Goal: Task Accomplishment & Management: Use online tool/utility

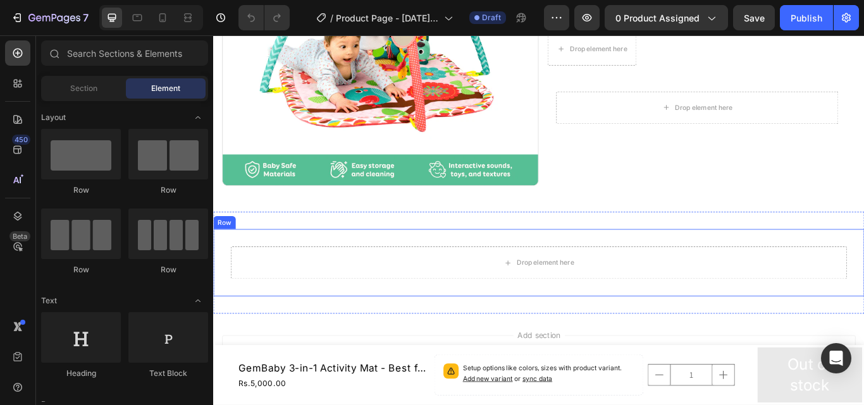
scroll to position [321, 0]
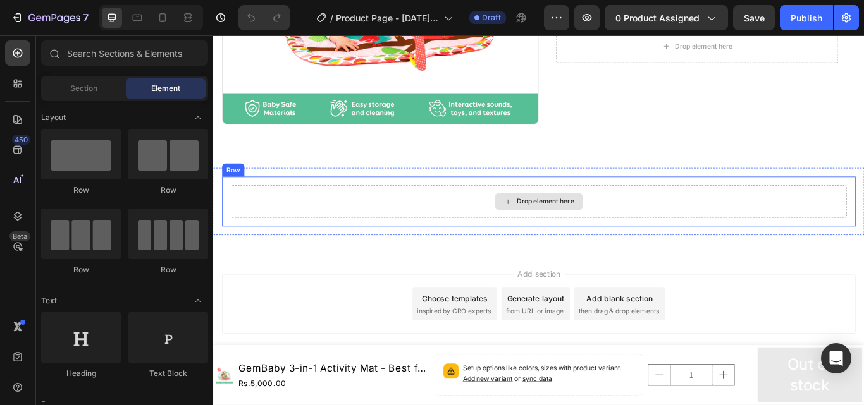
click at [499, 229] on div "Drop element here" at bounding box center [592, 230] width 718 height 38
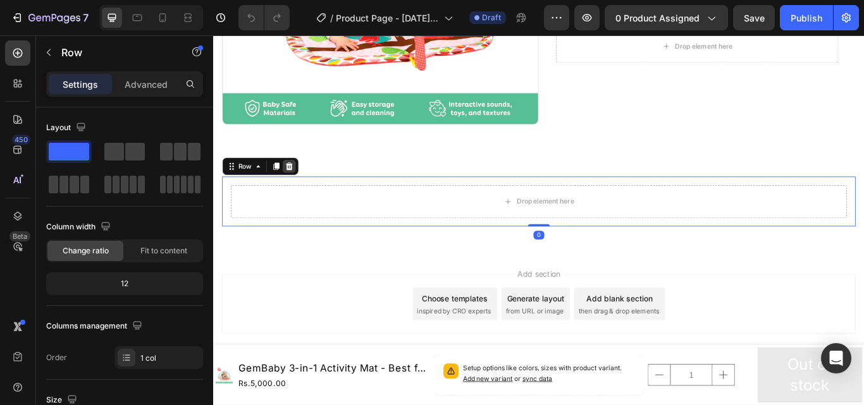
click at [300, 185] on icon at bounding box center [301, 188] width 8 height 9
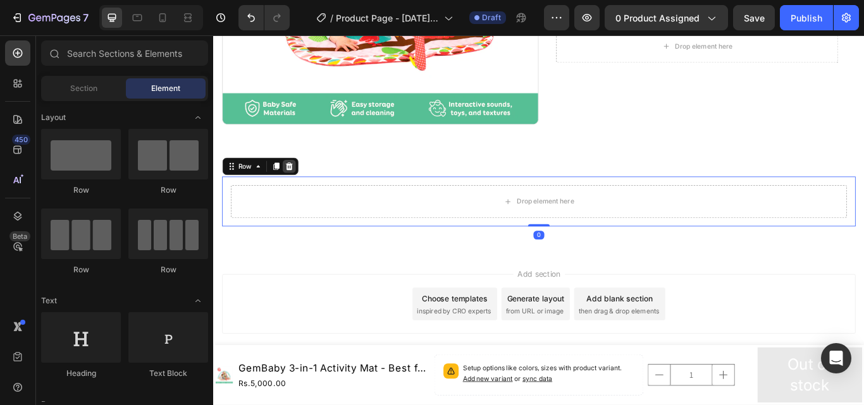
scroll to position [300, 0]
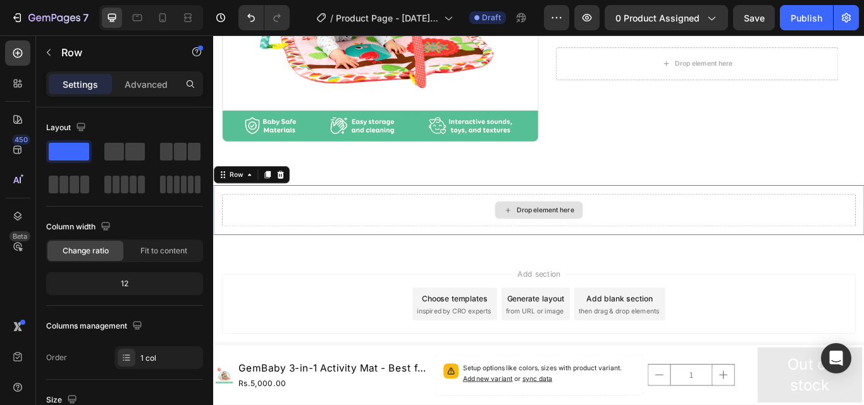
click at [444, 238] on div "Drop element here" at bounding box center [592, 240] width 738 height 38
click at [290, 194] on icon at bounding box center [291, 198] width 8 height 9
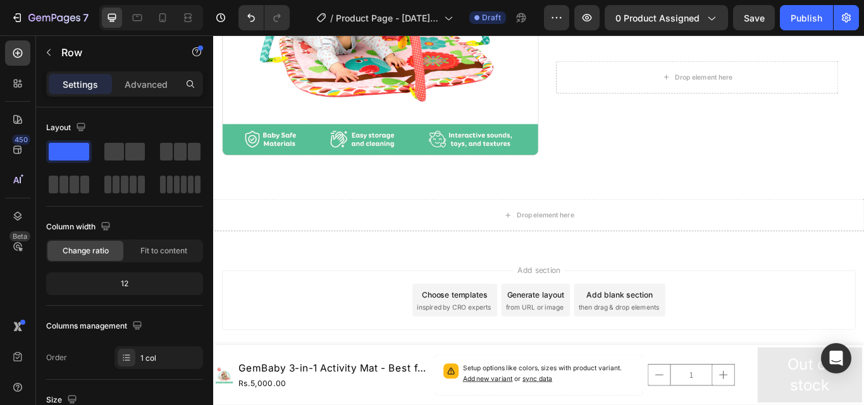
scroll to position [280, 0]
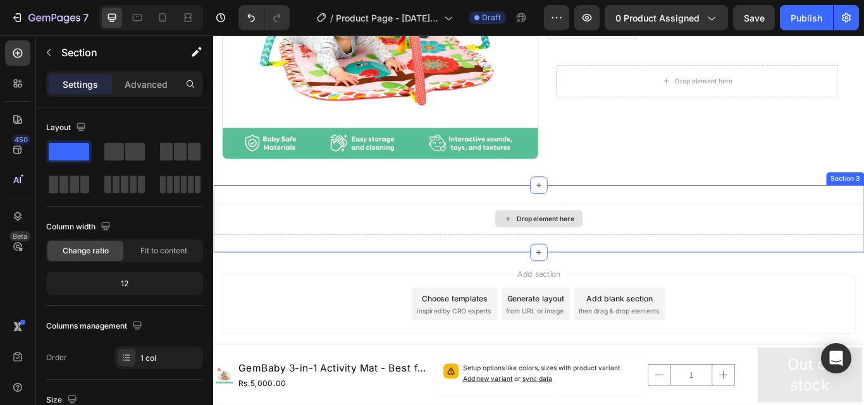
click at [438, 242] on div "Drop element here" at bounding box center [592, 250] width 759 height 38
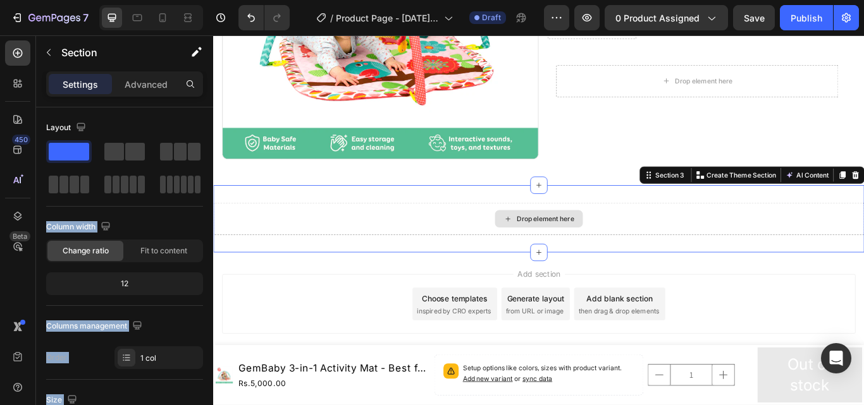
drag, startPoint x: 280, startPoint y: 188, endPoint x: 353, endPoint y: 253, distance: 97.6
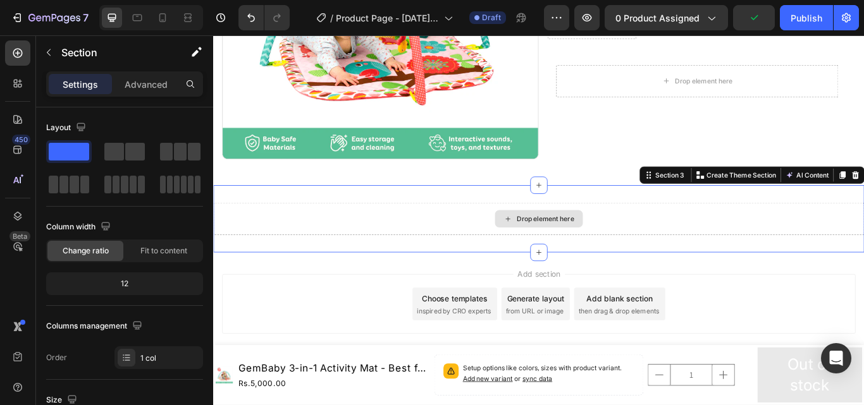
click at [371, 245] on div "Drop element here" at bounding box center [592, 250] width 759 height 38
click at [20, 51] on icon at bounding box center [17, 53] width 13 height 13
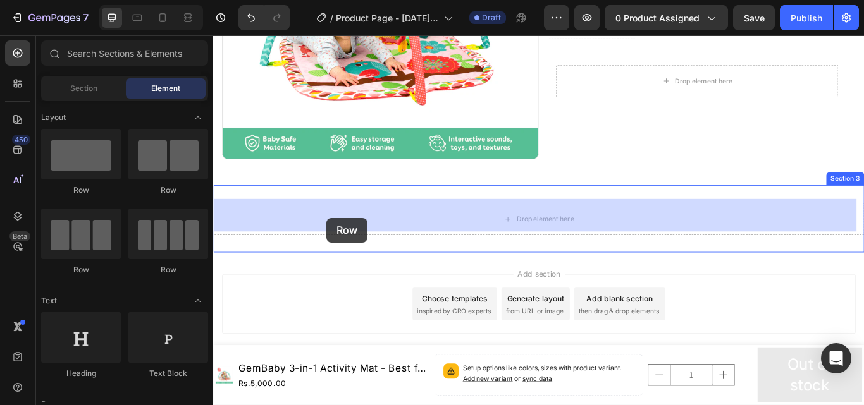
drag, startPoint x: 301, startPoint y: 202, endPoint x: 345, endPoint y: 248, distance: 63.9
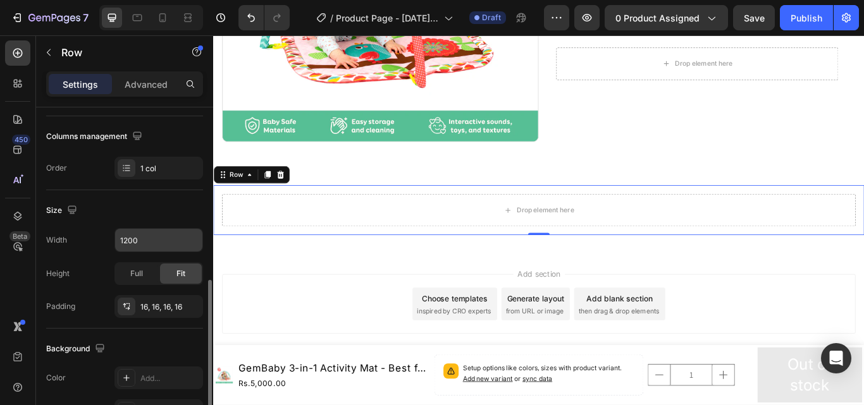
scroll to position [316, 0]
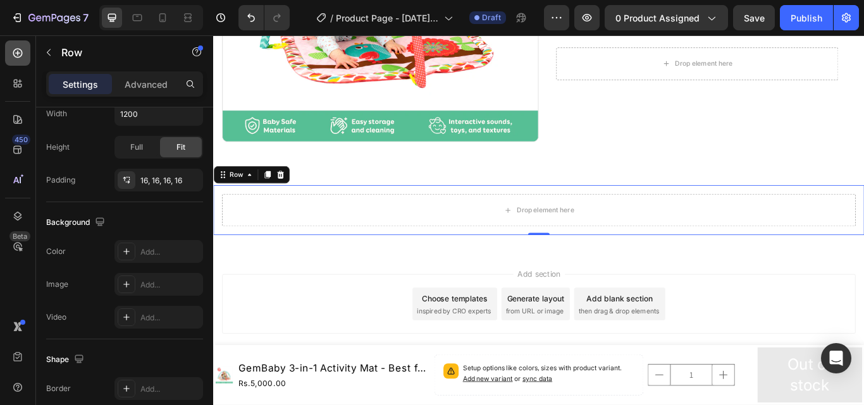
click at [17, 52] on icon at bounding box center [17, 53] width 13 height 13
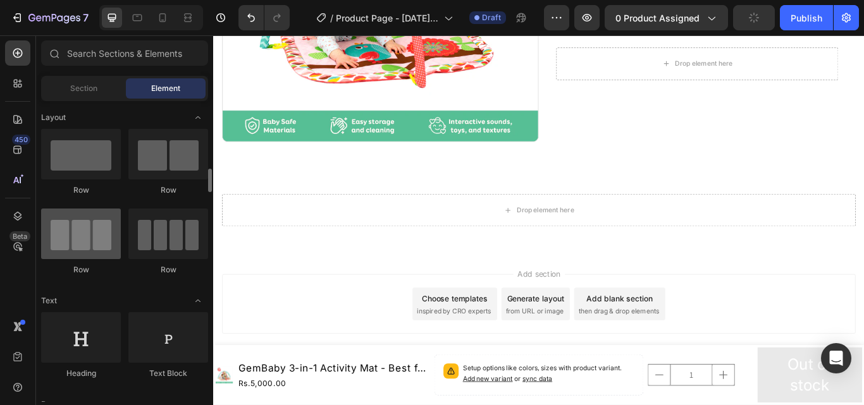
scroll to position [63, 0]
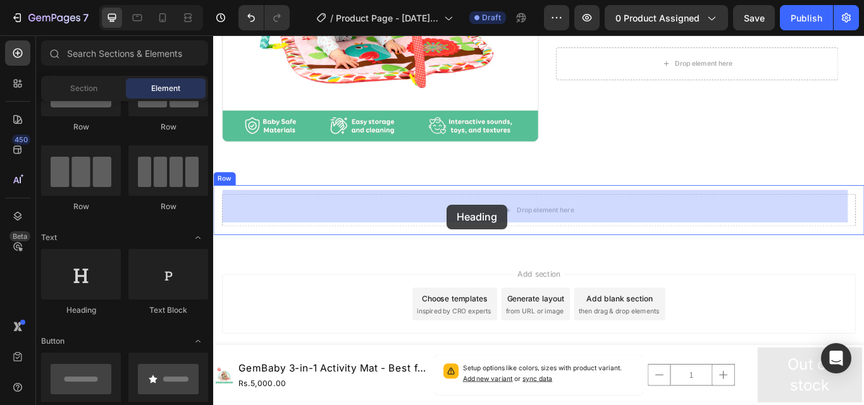
drag, startPoint x: 293, startPoint y: 324, endPoint x: 485, endPoint y: 233, distance: 212.6
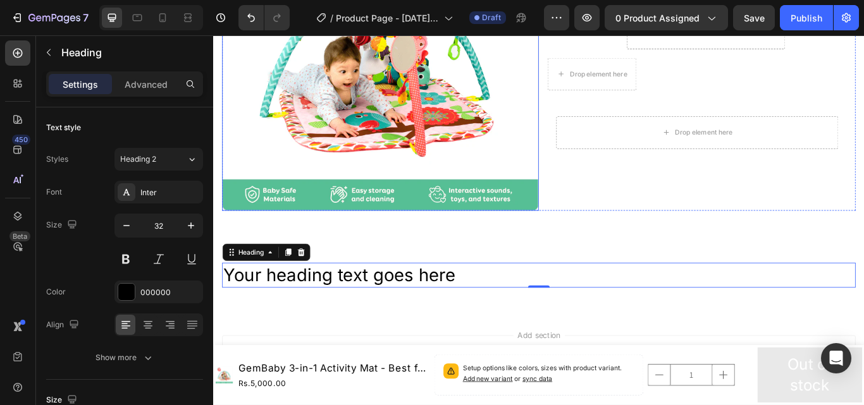
scroll to position [291, 0]
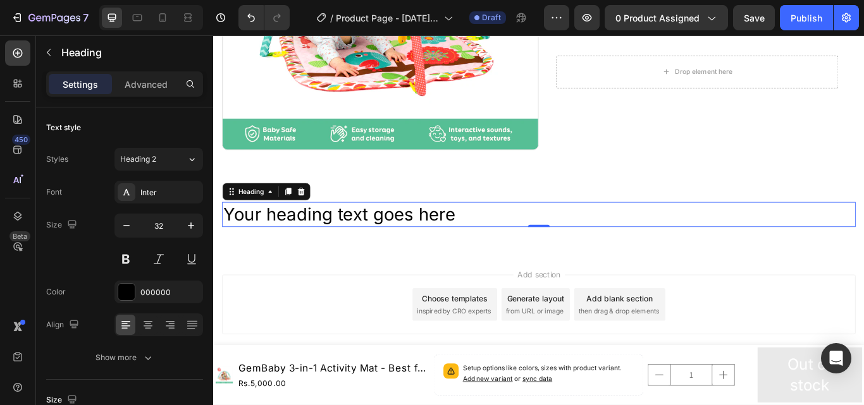
click at [470, 236] on h2 "Your heading text goes here" at bounding box center [592, 244] width 738 height 29
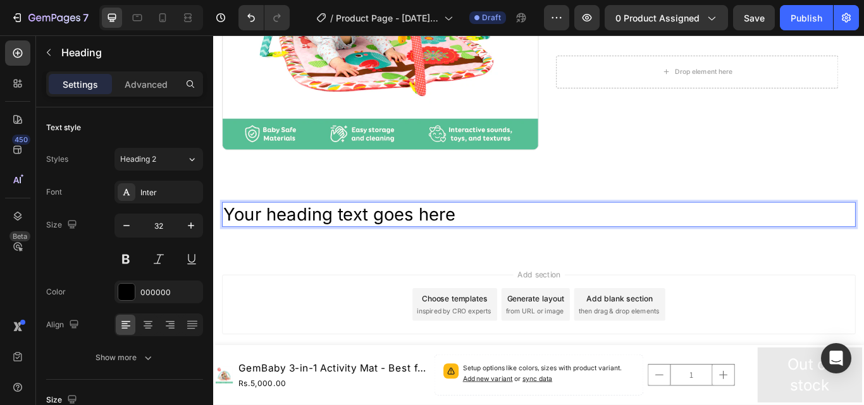
click at [471, 236] on p "Your heading text goes here" at bounding box center [592, 244] width 736 height 27
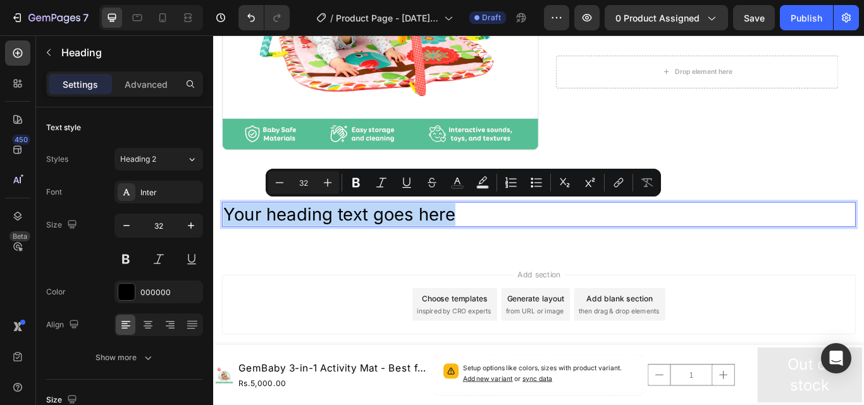
click at [472, 237] on p "Your heading text goes here" at bounding box center [592, 244] width 736 height 27
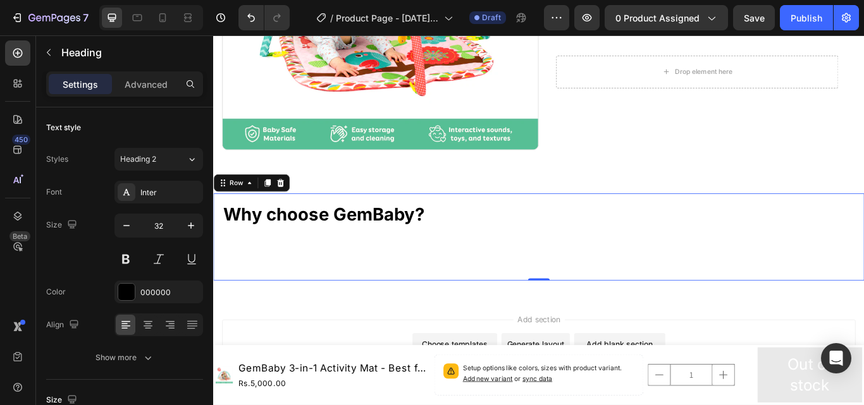
drag, startPoint x: 221, startPoint y: 259, endPoint x: 228, endPoint y: 262, distance: 7.6
click at [221, 260] on div "⁠⁠⁠⁠⁠⁠⁠ Why choose GemBaby? Heading Row 0" at bounding box center [592, 271] width 759 height 102
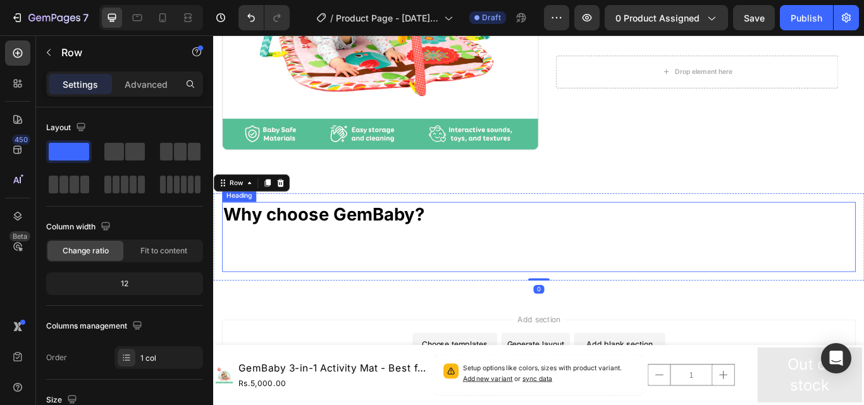
click at [228, 262] on p "⁠⁠⁠⁠⁠⁠⁠ Why choose GemBaby?" at bounding box center [592, 270] width 736 height 79
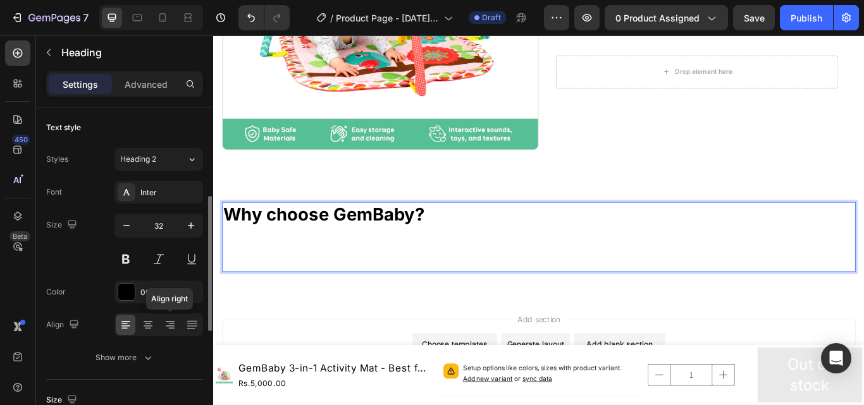
scroll to position [63, 0]
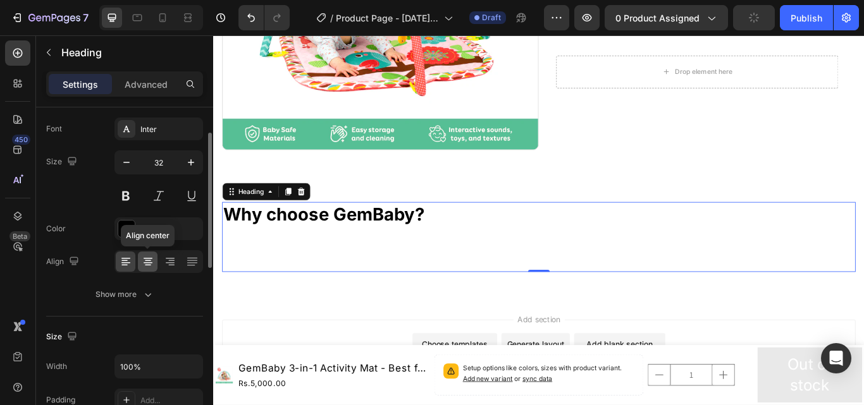
click at [149, 260] on icon at bounding box center [148, 261] width 13 height 13
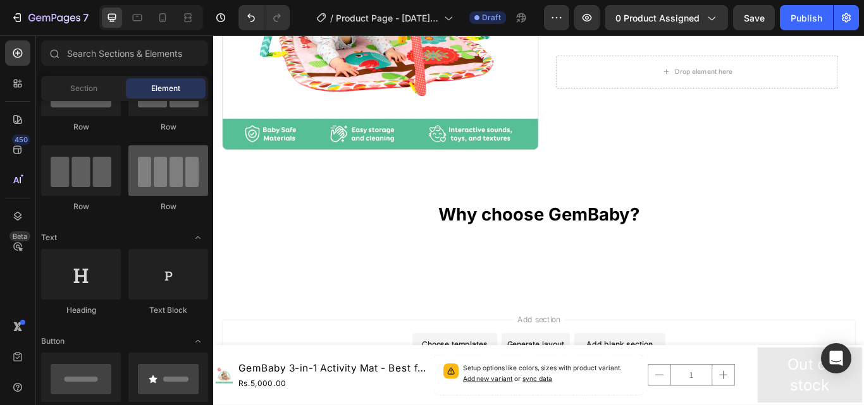
scroll to position [0, 0]
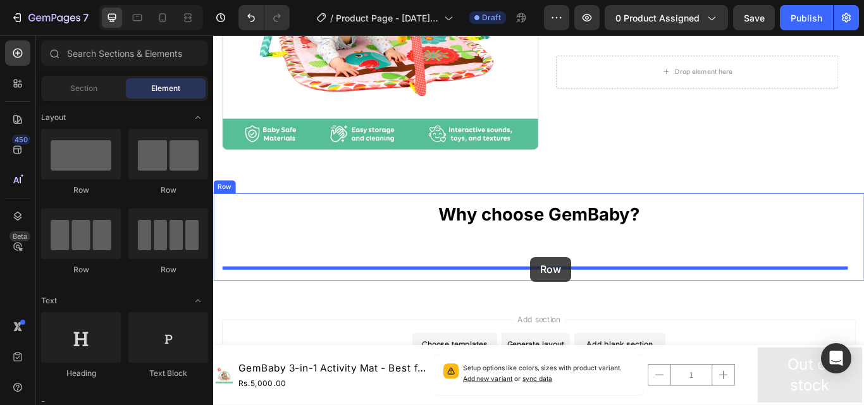
drag, startPoint x: 290, startPoint y: 202, endPoint x: 589, endPoint y: 292, distance: 312.4
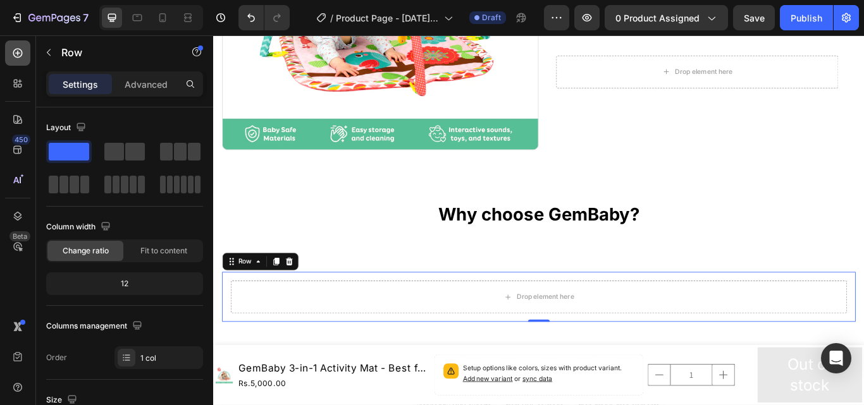
click at [18, 55] on icon at bounding box center [17, 53] width 5 height 5
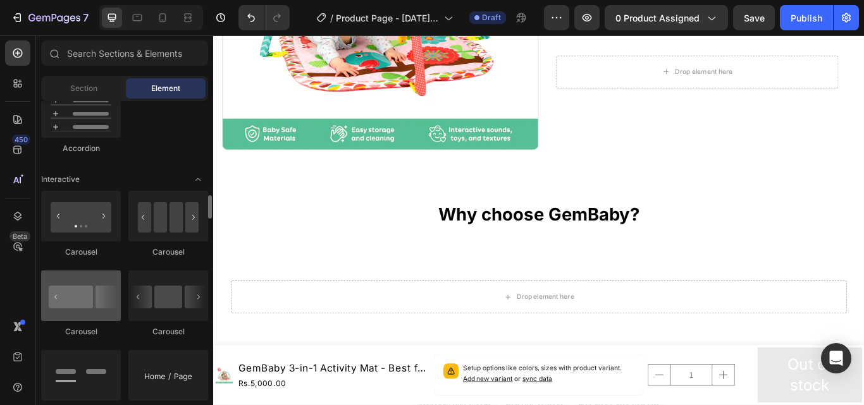
scroll to position [1264, 0]
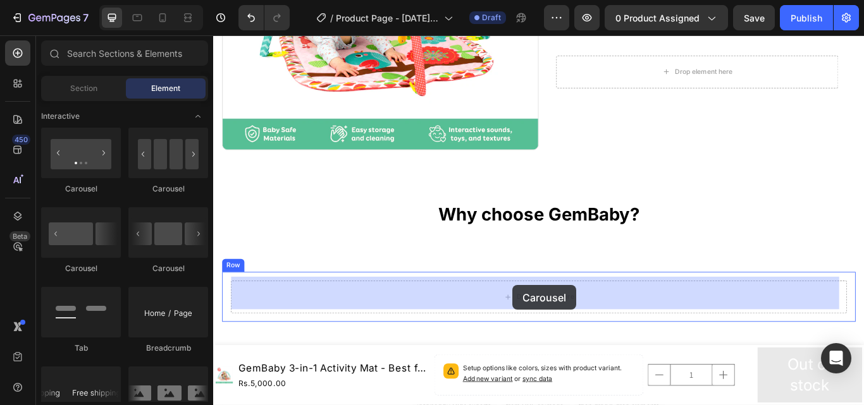
drag, startPoint x: 385, startPoint y: 200, endPoint x: 562, endPoint y: 327, distance: 217.9
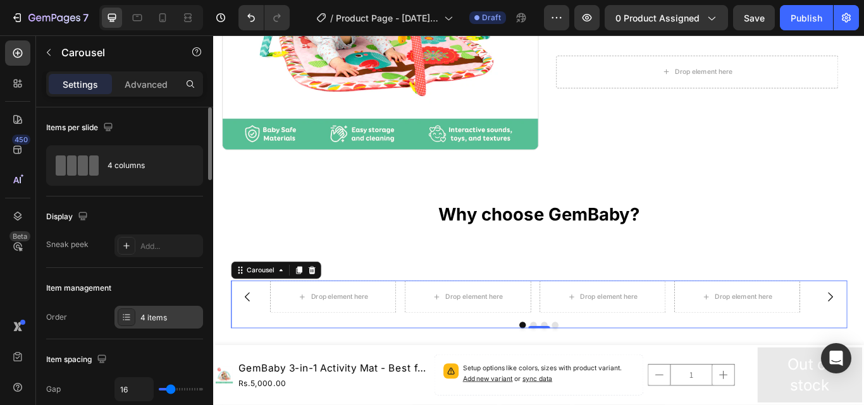
click at [173, 312] on div "4 items" at bounding box center [169, 317] width 59 height 11
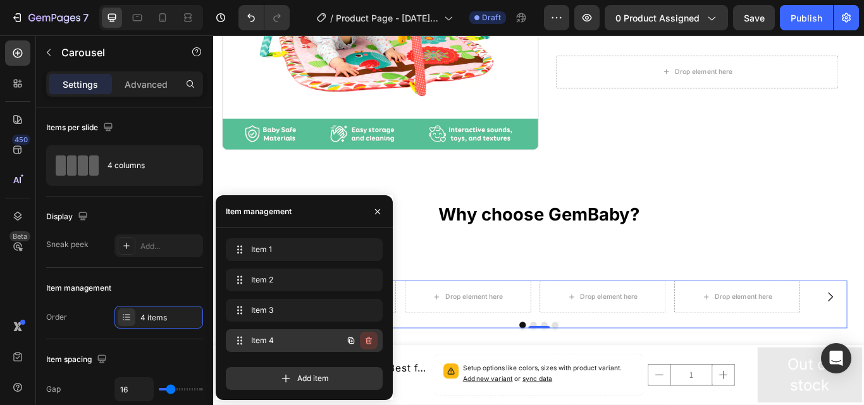
click at [369, 340] on icon "button" at bounding box center [368, 341] width 10 height 10
click at [369, 340] on div "Delete" at bounding box center [359, 340] width 23 height 11
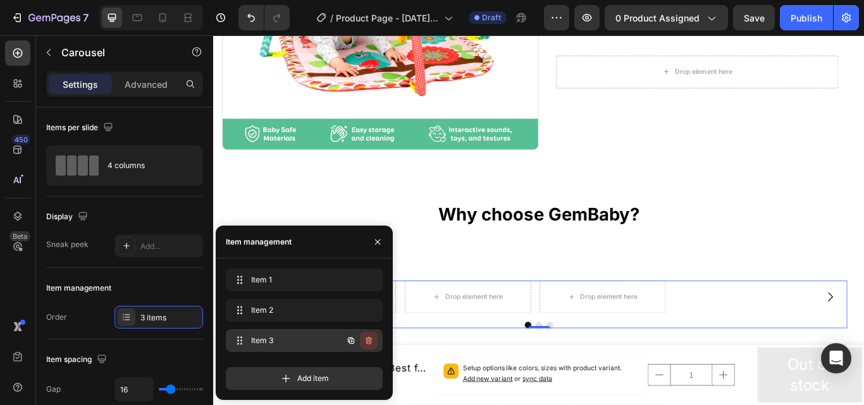
click at [367, 340] on icon "button" at bounding box center [368, 341] width 10 height 10
click at [365, 338] on div "Delete" at bounding box center [359, 340] width 23 height 11
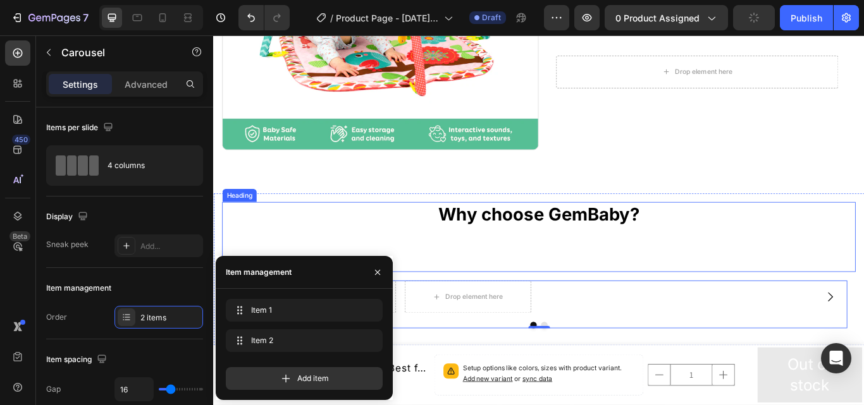
click at [391, 254] on p "⁠⁠⁠⁠⁠⁠⁠ Why choose GemBaby?" at bounding box center [592, 270] width 736 height 79
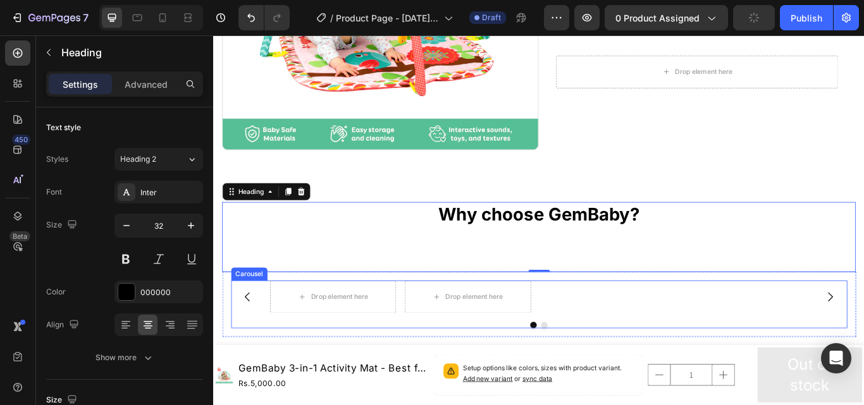
click at [768, 346] on div "Drop element here Drop element here" at bounding box center [592, 341] width 627 height 38
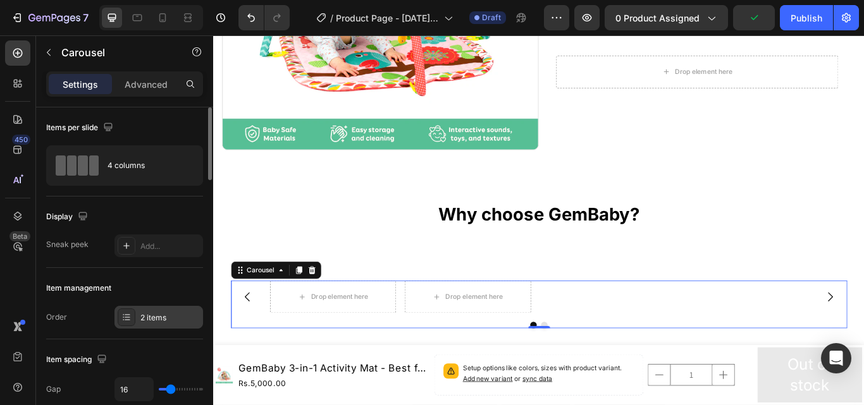
click at [174, 315] on div "2 items" at bounding box center [169, 317] width 59 height 11
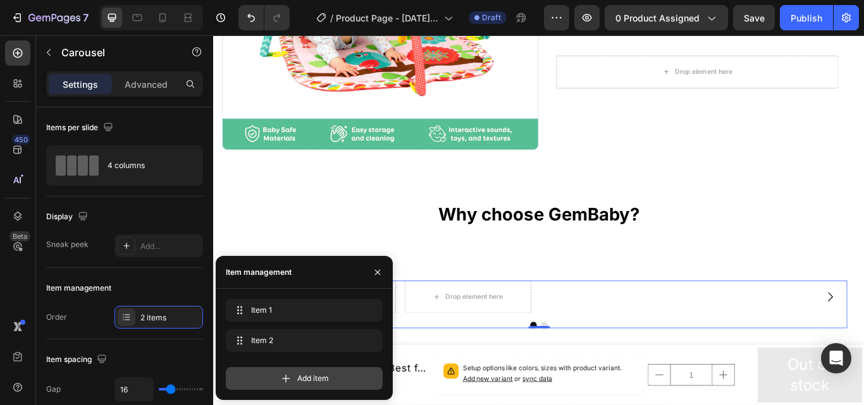
click at [314, 382] on span "Add item" at bounding box center [313, 378] width 32 height 11
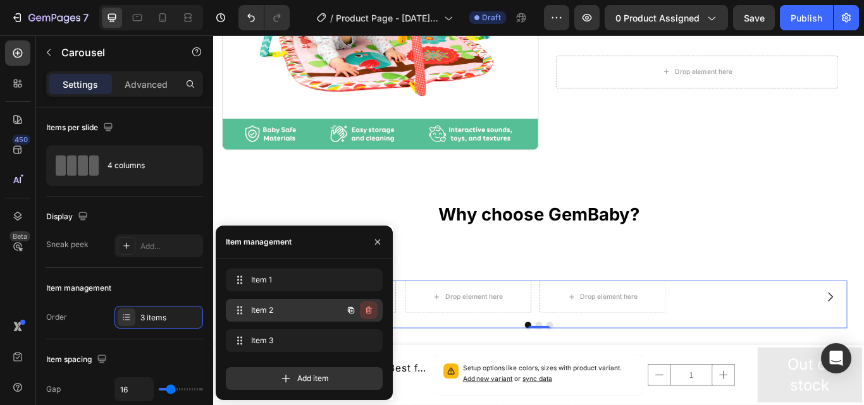
click at [368, 307] on icon "button" at bounding box center [368, 310] width 10 height 10
click at [361, 310] on div "Delete" at bounding box center [359, 310] width 23 height 11
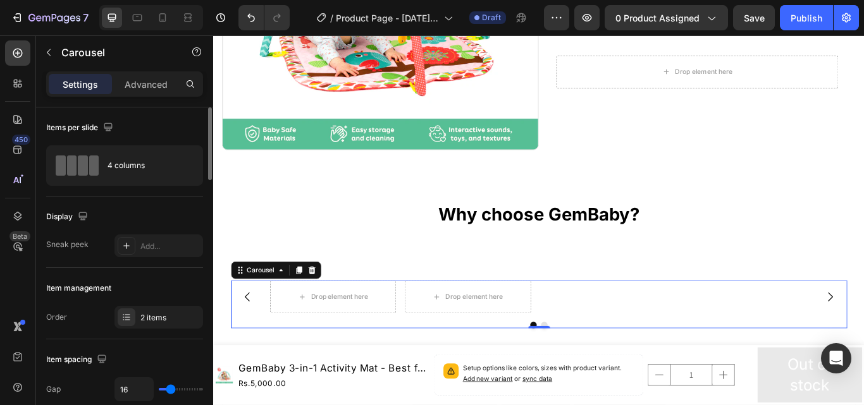
click at [196, 223] on div "Display" at bounding box center [124, 217] width 157 height 20
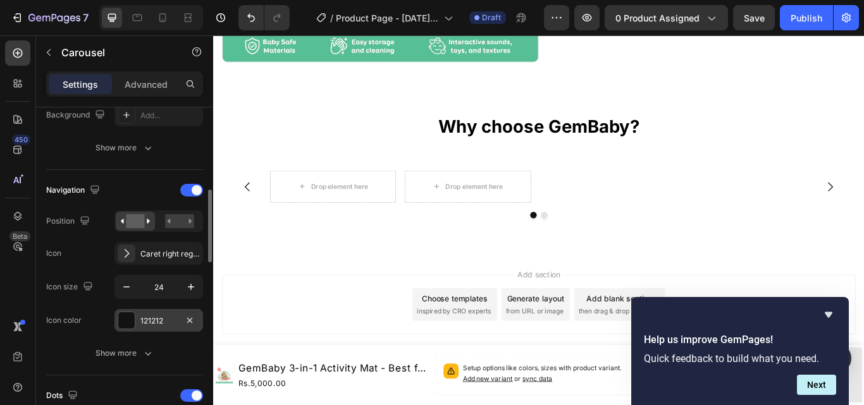
scroll to position [506, 0]
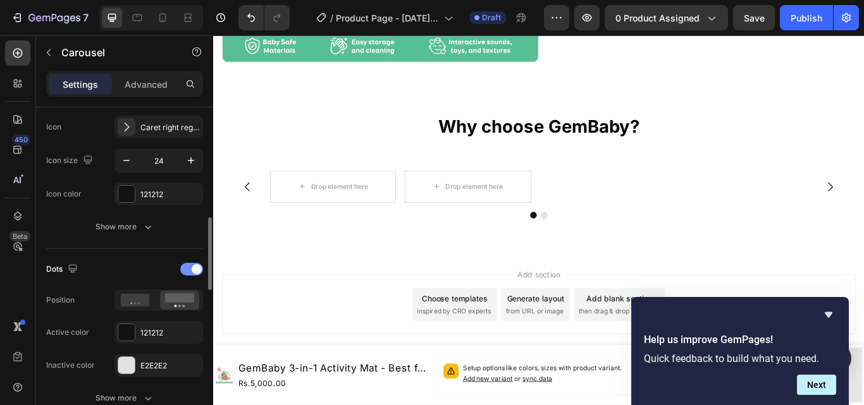
click at [198, 268] on span at bounding box center [197, 269] width 10 height 10
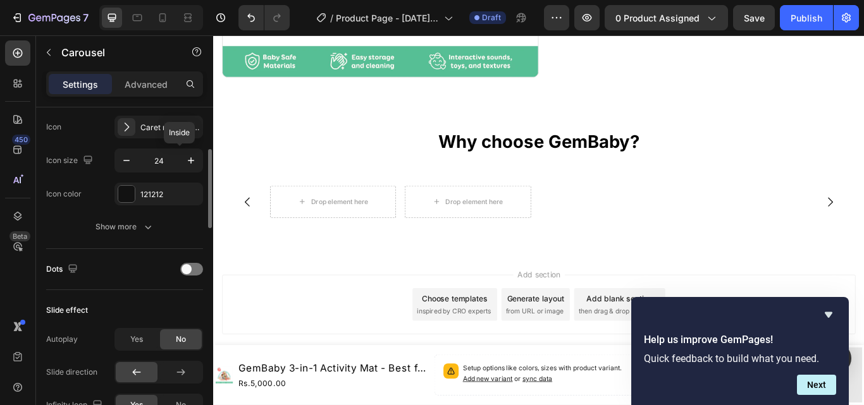
scroll to position [443, 0]
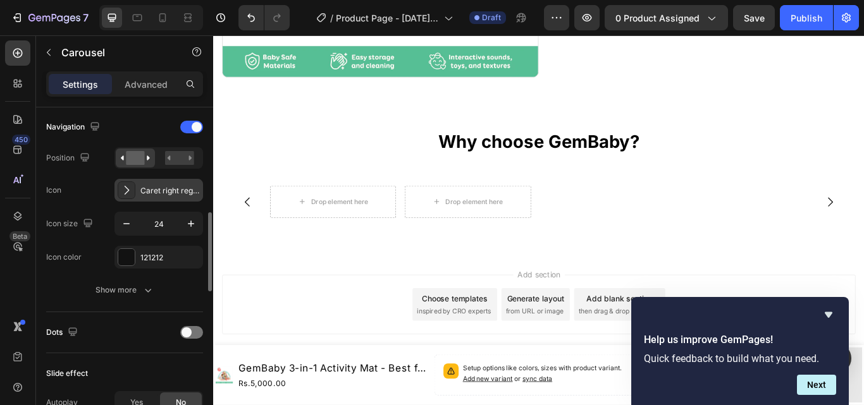
click at [167, 193] on div "Caret right regular" at bounding box center [169, 190] width 59 height 11
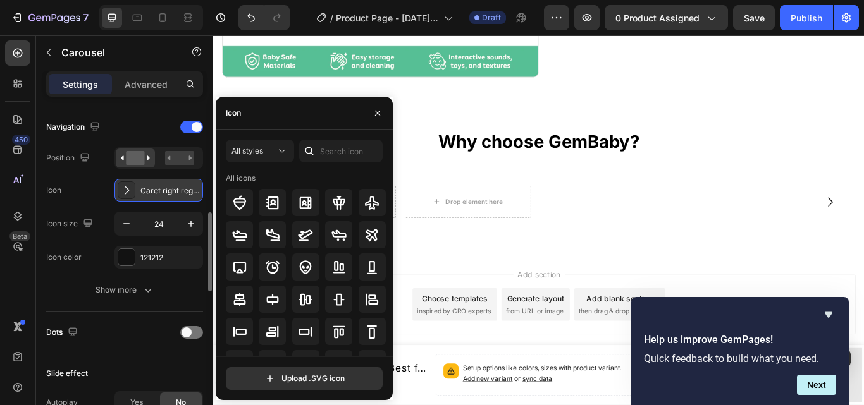
click at [167, 193] on div "Caret right regular" at bounding box center [169, 190] width 59 height 11
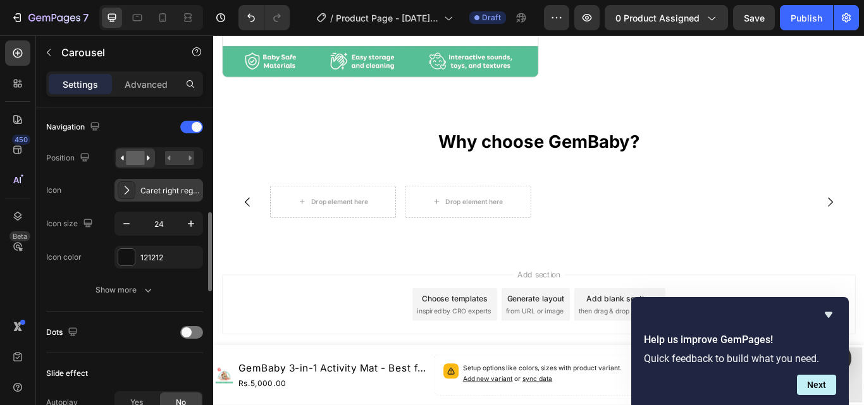
click at [167, 190] on div "Caret right regular" at bounding box center [169, 190] width 59 height 11
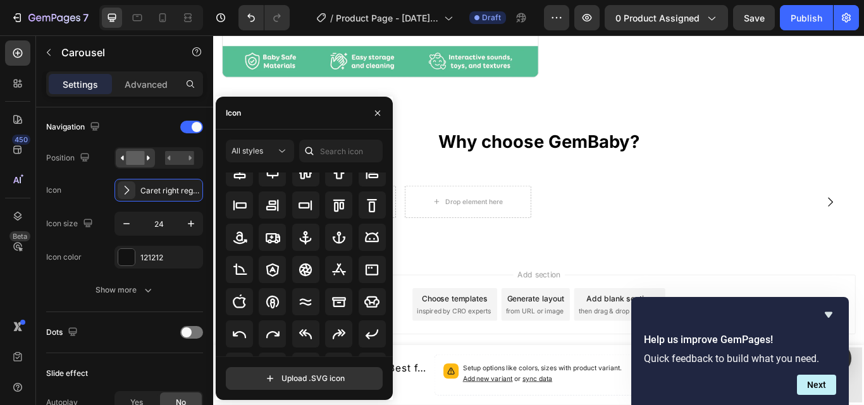
scroll to position [145, 0]
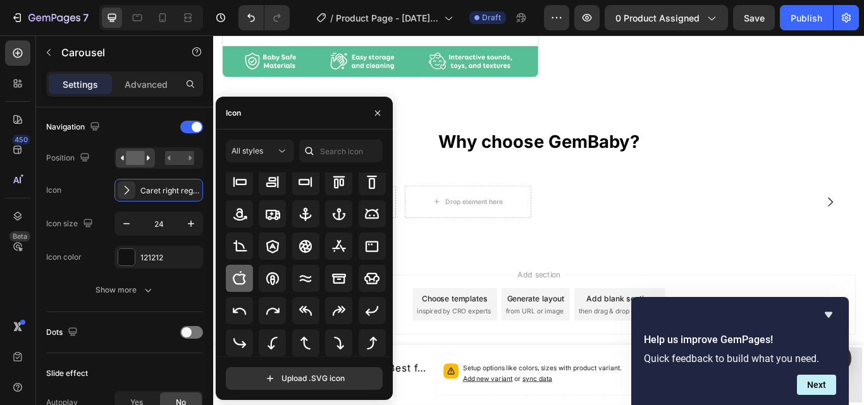
click at [241, 279] on icon at bounding box center [239, 278] width 15 height 15
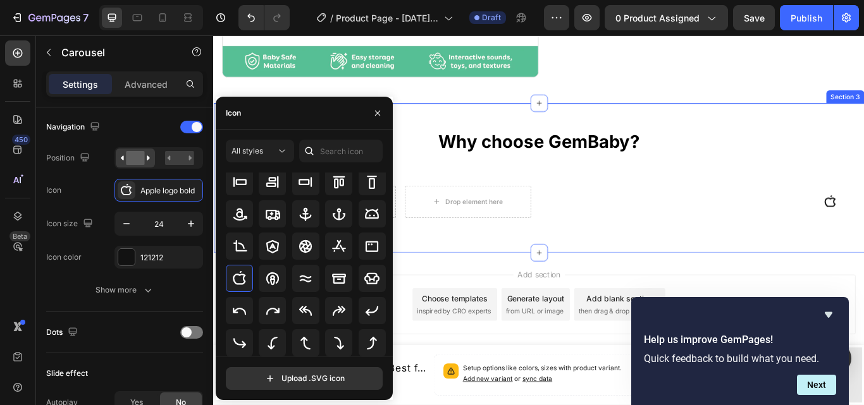
click at [469, 265] on div "Why choose GemBaby? Heading Drop element here Drop element here Carousel Row Ro…" at bounding box center [592, 202] width 759 height 174
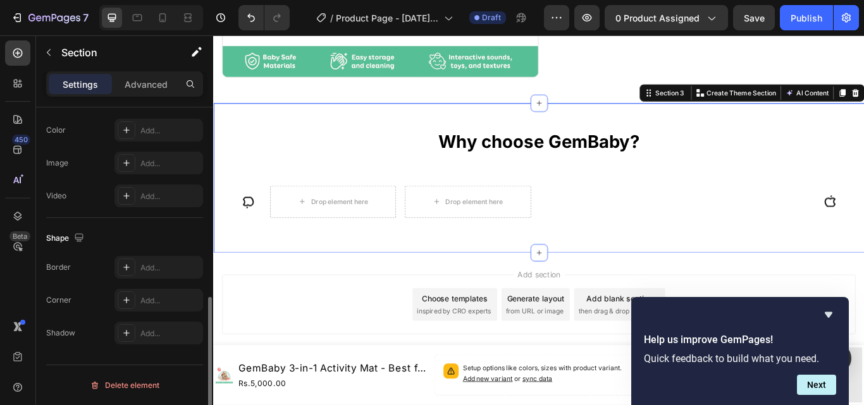
scroll to position [0, 0]
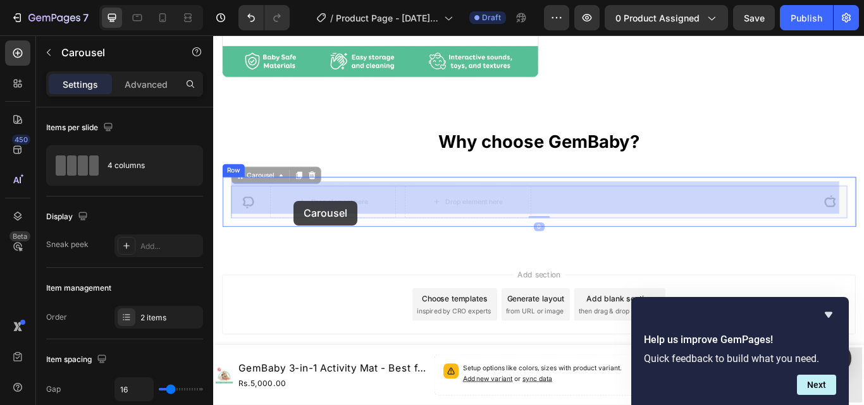
drag, startPoint x: 257, startPoint y: 223, endPoint x: 308, endPoint y: 228, distance: 51.5
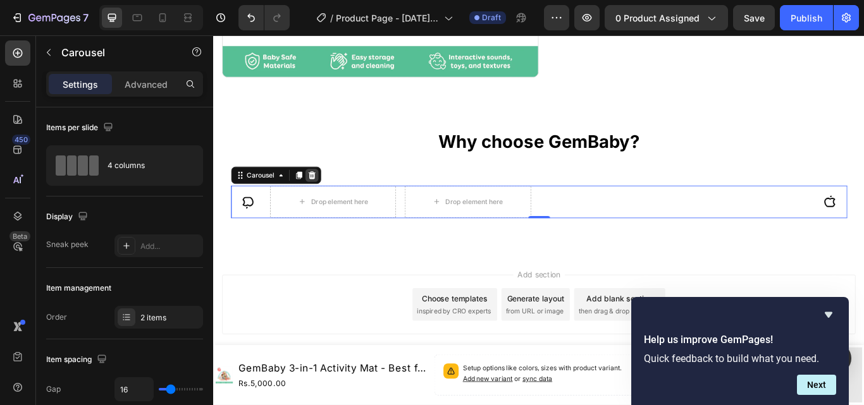
click at [326, 194] on icon at bounding box center [327, 199] width 10 height 10
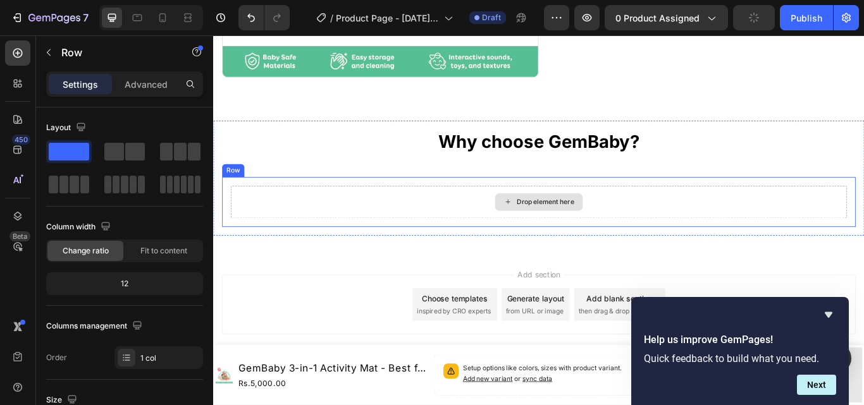
click at [331, 229] on div "Drop element here" at bounding box center [592, 230] width 718 height 38
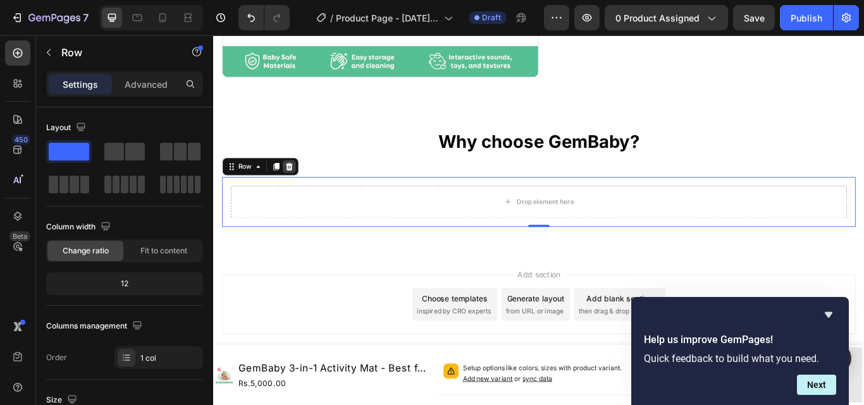
click at [302, 186] on icon at bounding box center [301, 188] width 8 height 9
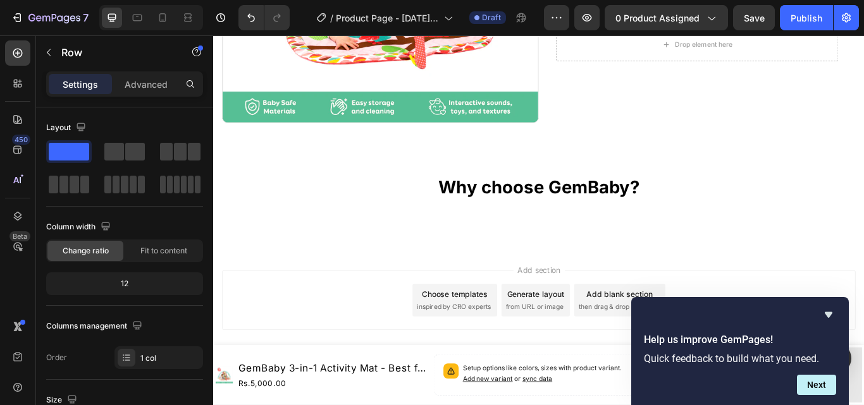
scroll to position [317, 0]
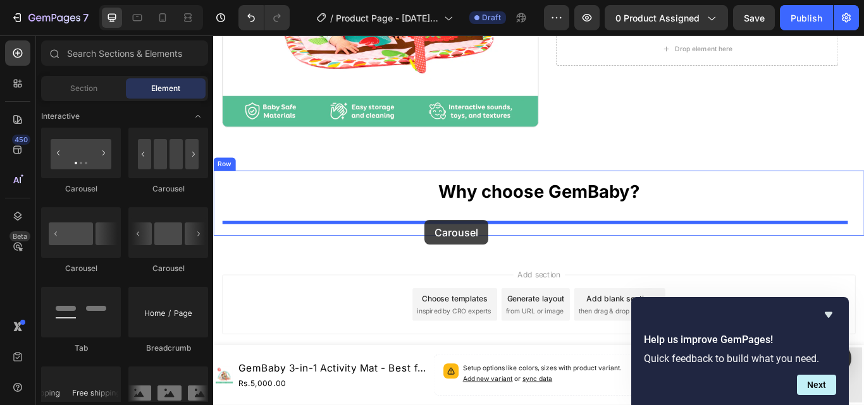
drag, startPoint x: 382, startPoint y: 193, endPoint x: 459, endPoint y: 251, distance: 96.6
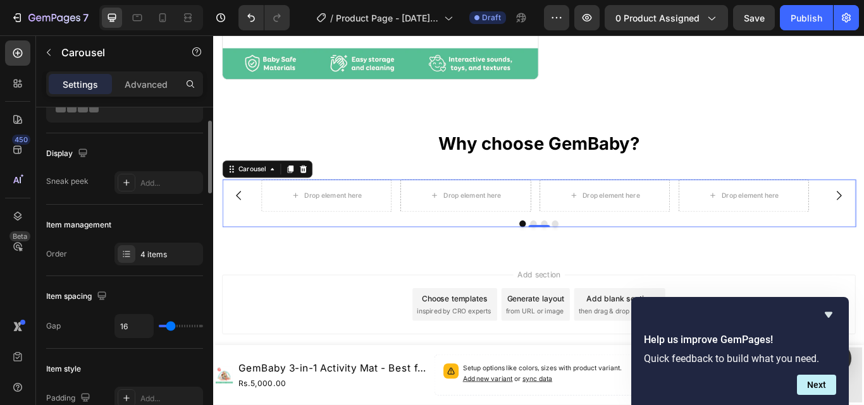
scroll to position [126, 0]
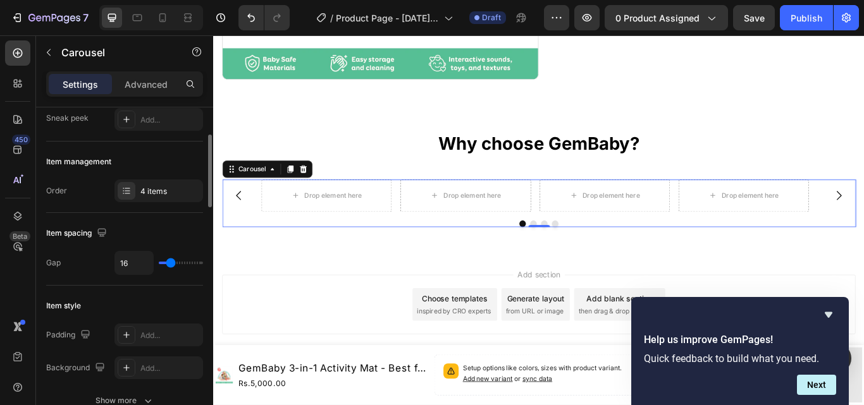
type input "21"
type input "44"
type input "46"
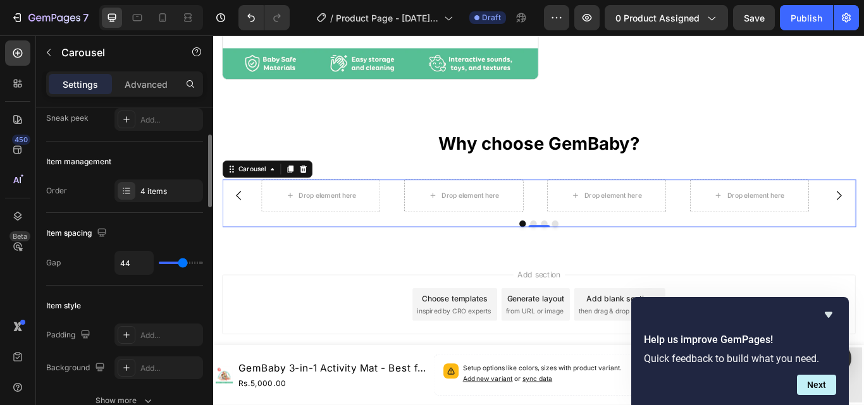
type input "46"
type input "50"
type input "52"
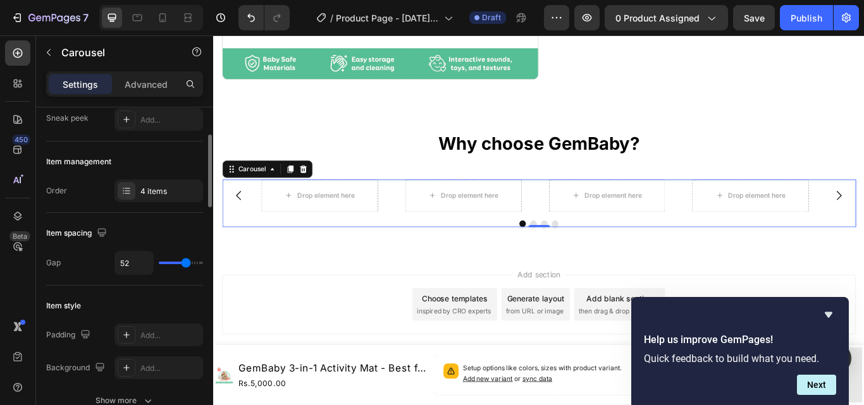
type input "53"
type input "59"
type input "62"
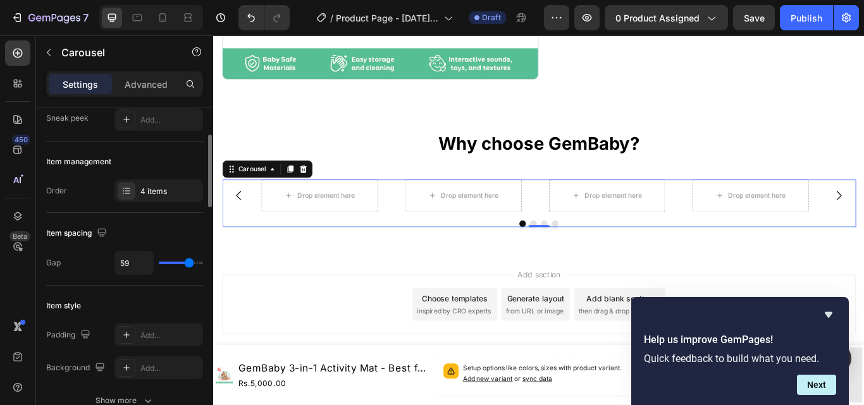
type input "62"
type input "65"
type input "73"
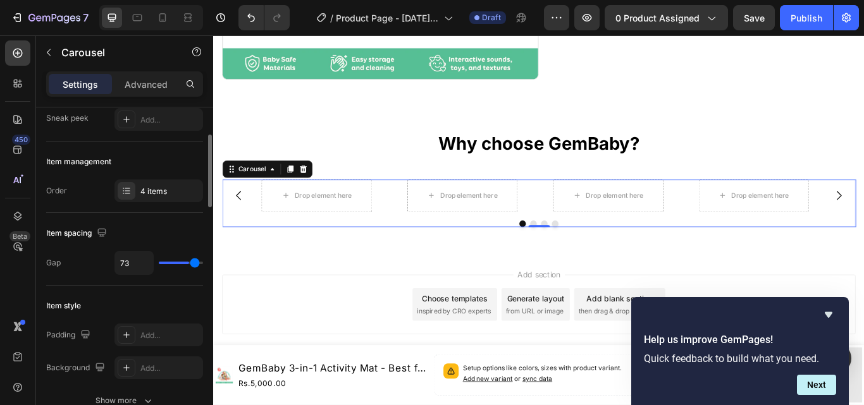
type input "74"
type input "79"
type input "80"
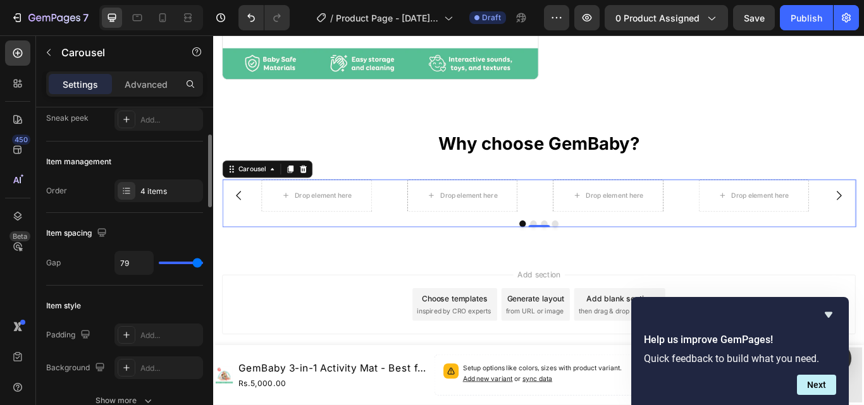
type input "80"
type input "53"
type input "52"
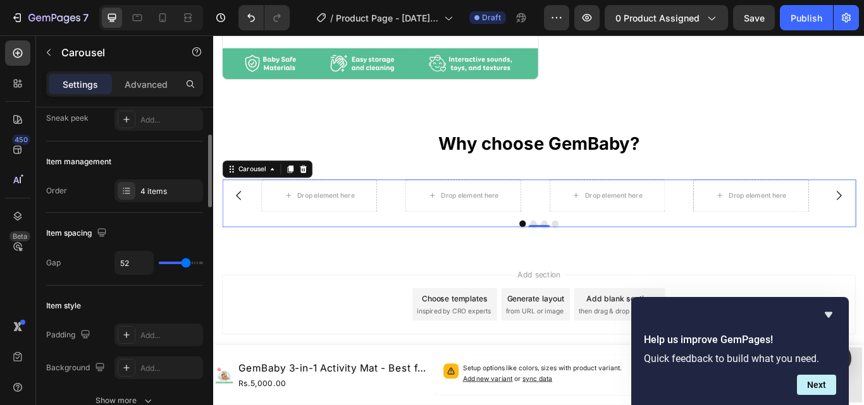
type input "50"
type input "47"
type input "44"
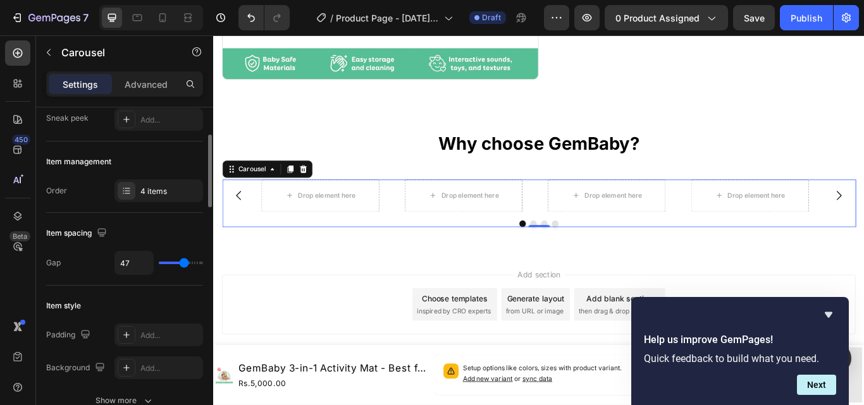
type input "44"
type input "41"
type input "37"
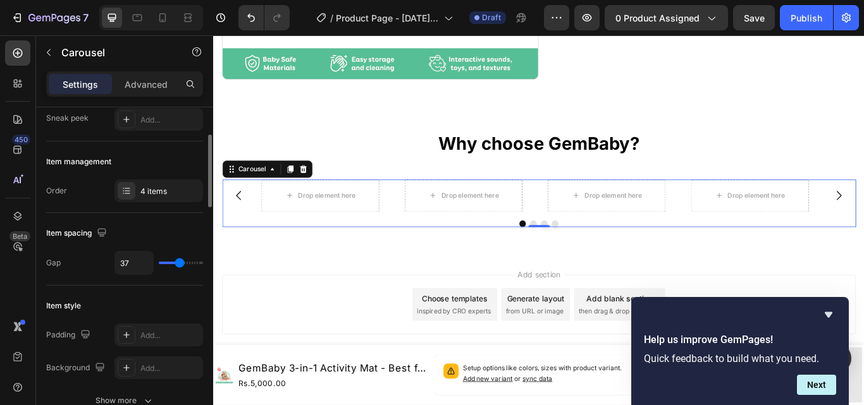
type input "31"
type input "30"
type input "27"
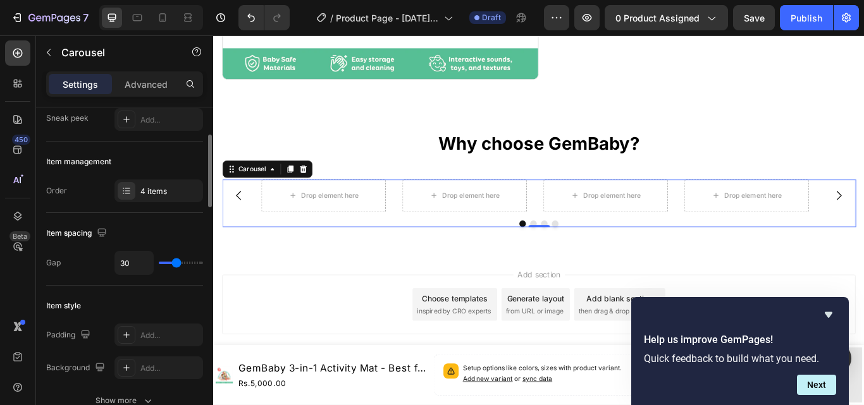
type input "27"
type input "25"
type input "24"
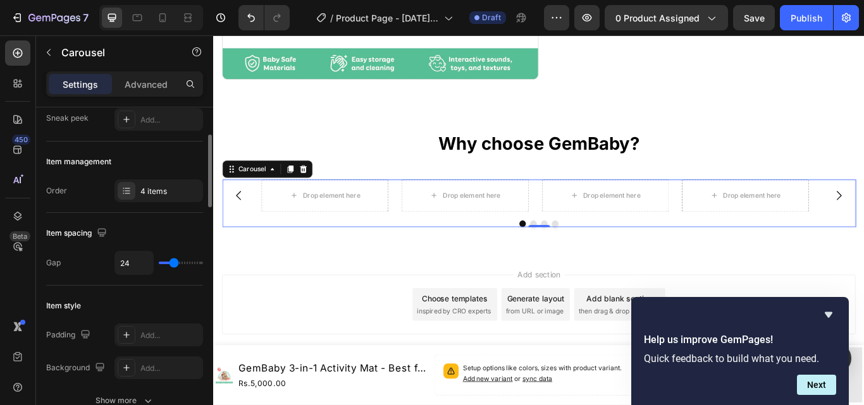
type input "21"
type input "16"
type input "12"
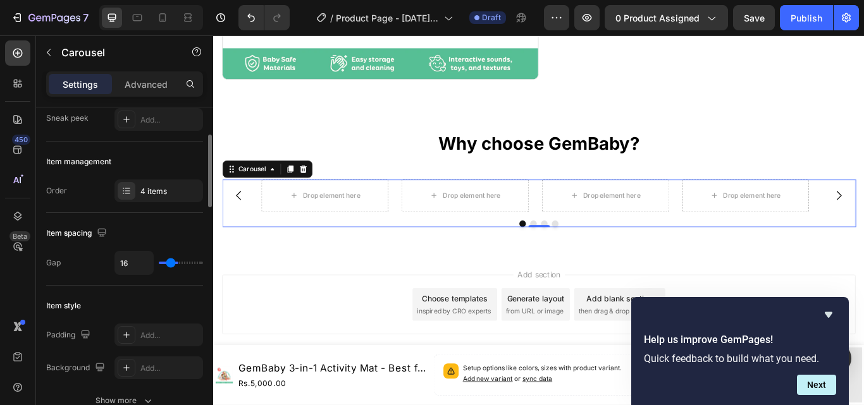
type input "12"
type input "10"
type input "9"
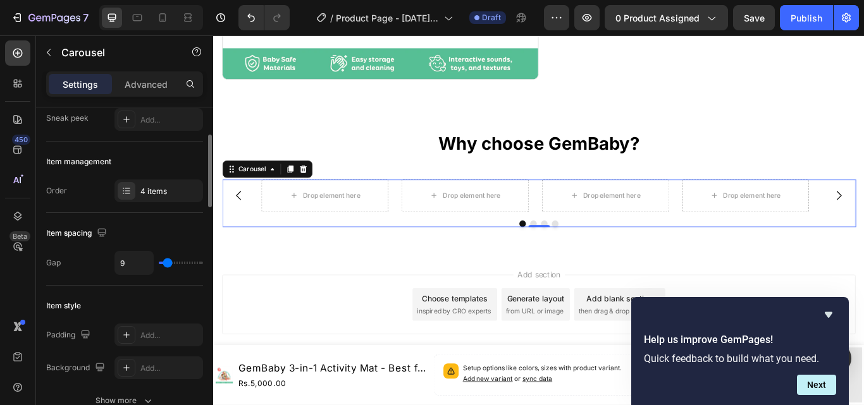
type input "7"
type input "6"
type input "4"
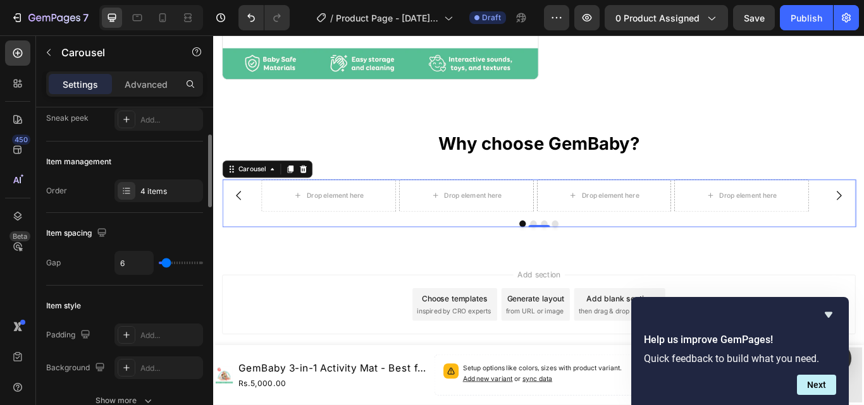
type input "4"
type input "3"
type input "1"
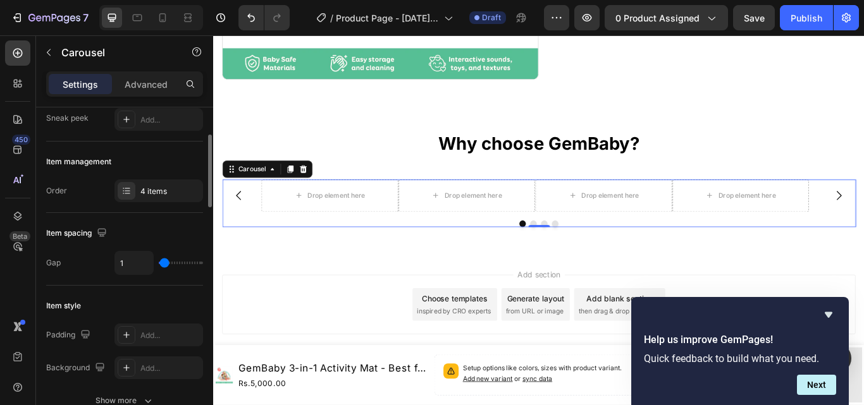
type input "9"
type input "10"
type input "12"
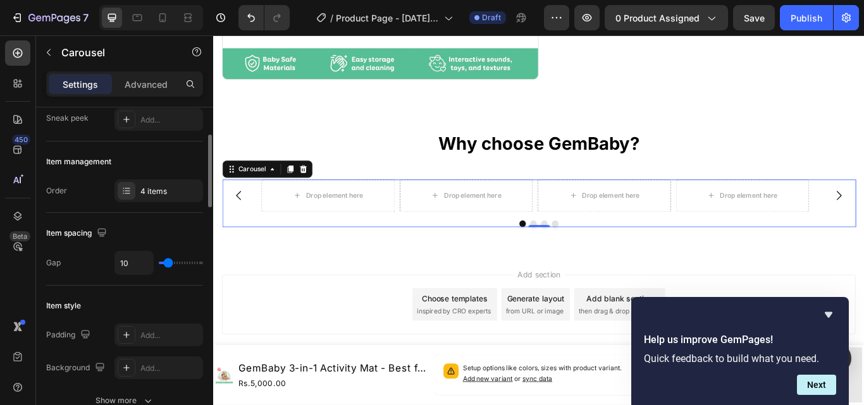
type input "12"
type input "18"
type input "19"
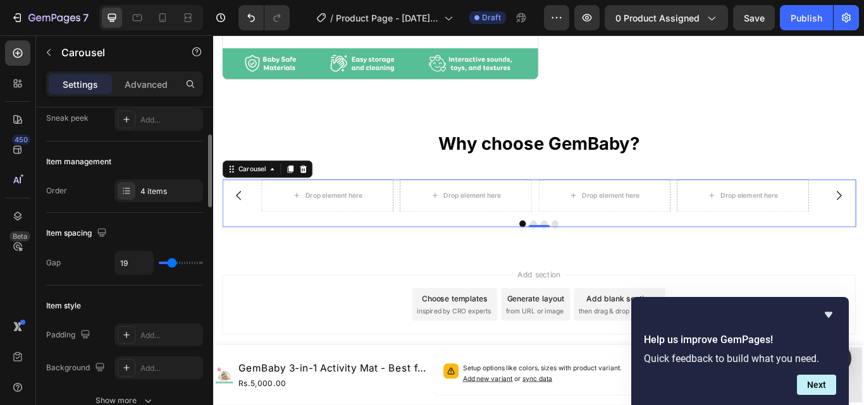
type input "27"
type input "28"
type input "24"
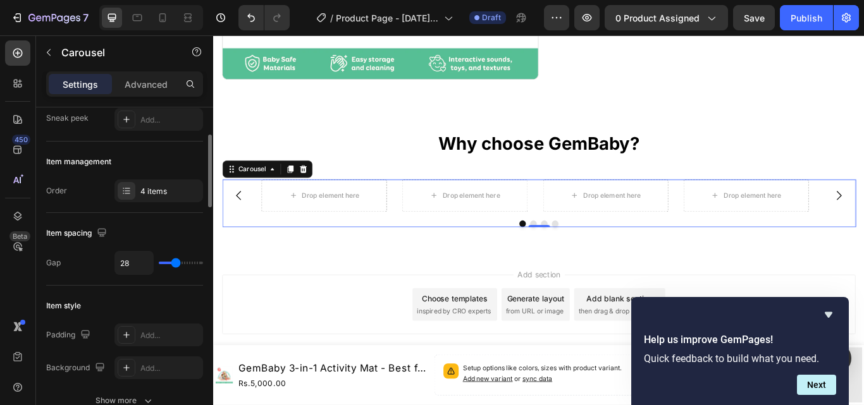
type input "24"
type input "22"
click at [173, 263] on input "range" at bounding box center [181, 263] width 44 height 3
click at [171, 195] on div "4 items" at bounding box center [169, 191] width 59 height 11
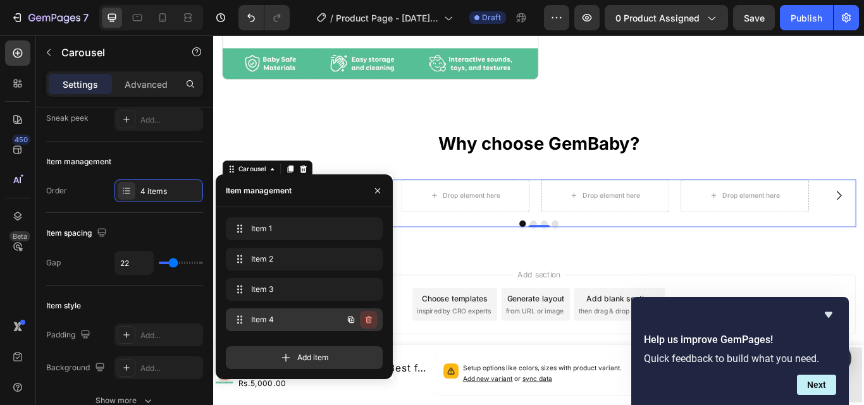
click at [369, 321] on icon "button" at bounding box center [368, 320] width 10 height 10
click at [369, 321] on div "Delete" at bounding box center [359, 319] width 23 height 11
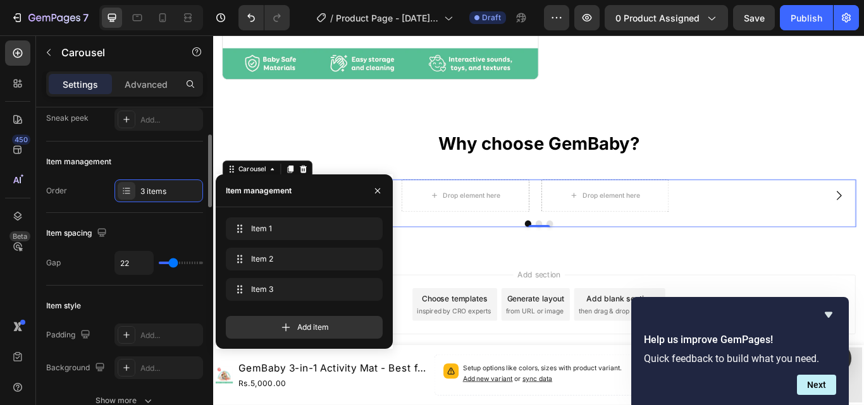
click at [164, 297] on div "Item style" at bounding box center [124, 306] width 157 height 20
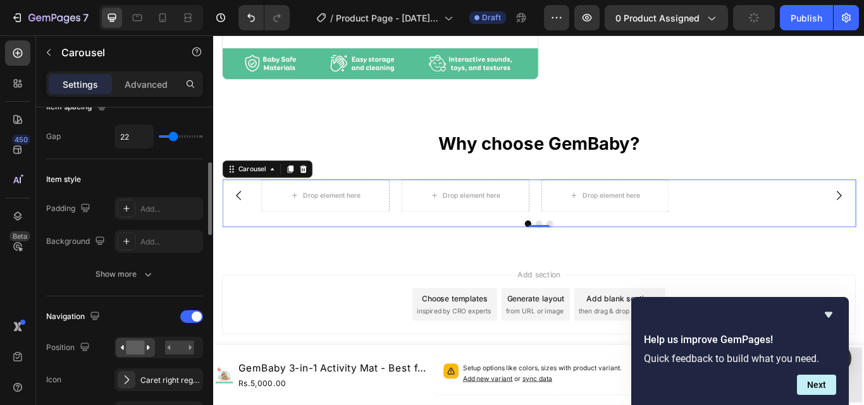
scroll to position [316, 0]
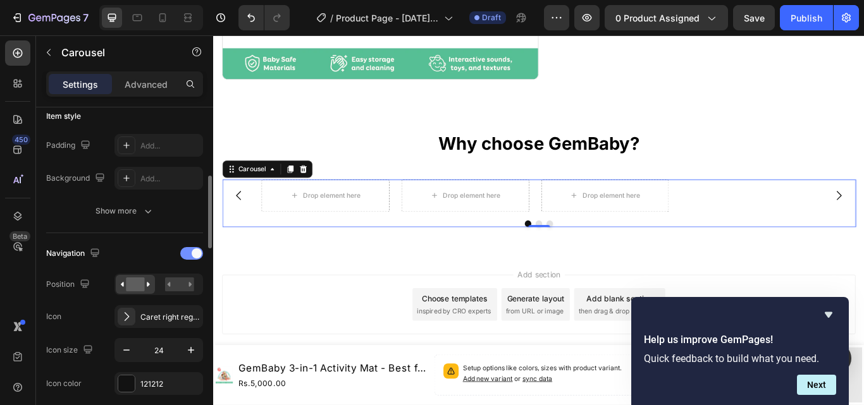
click at [197, 255] on span at bounding box center [197, 253] width 10 height 10
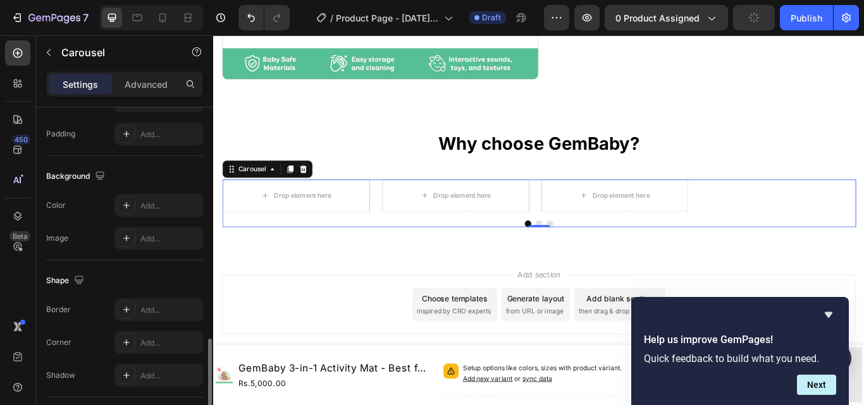
scroll to position [1034, 0]
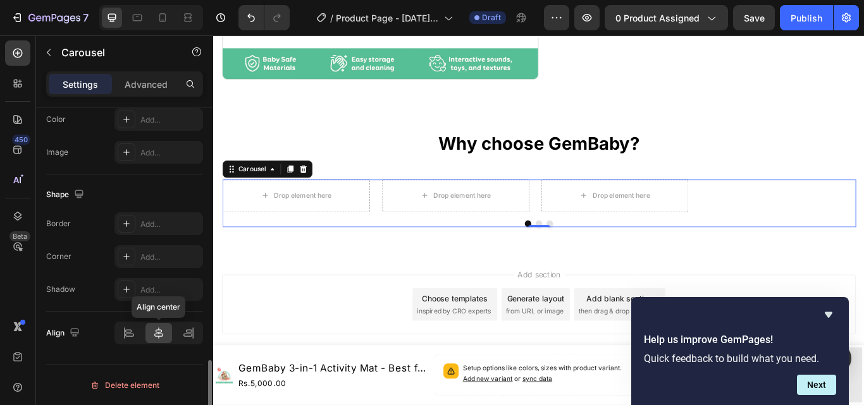
click at [155, 334] on icon at bounding box center [158, 332] width 9 height 11
click at [128, 333] on icon at bounding box center [128, 330] width 6 height 3
click at [186, 328] on icon at bounding box center [188, 333] width 13 height 13
click at [153, 329] on icon at bounding box center [158, 333] width 13 height 13
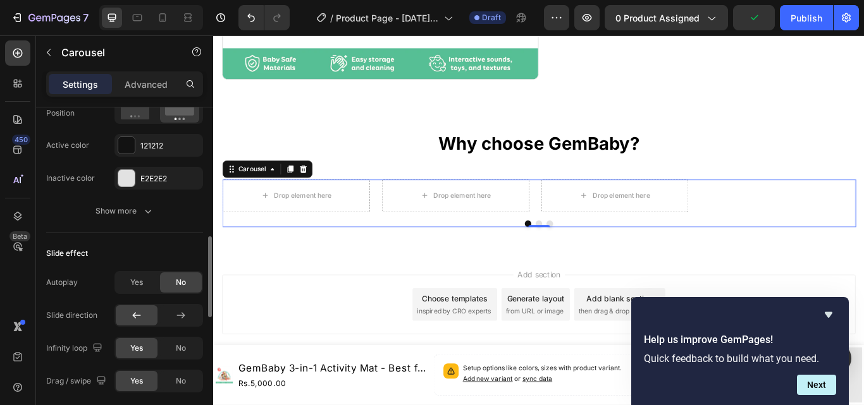
scroll to position [465, 0]
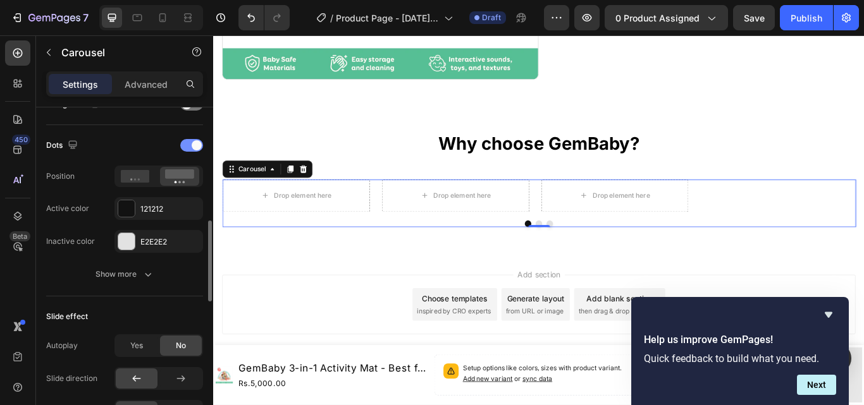
click at [190, 146] on div at bounding box center [191, 145] width 23 height 13
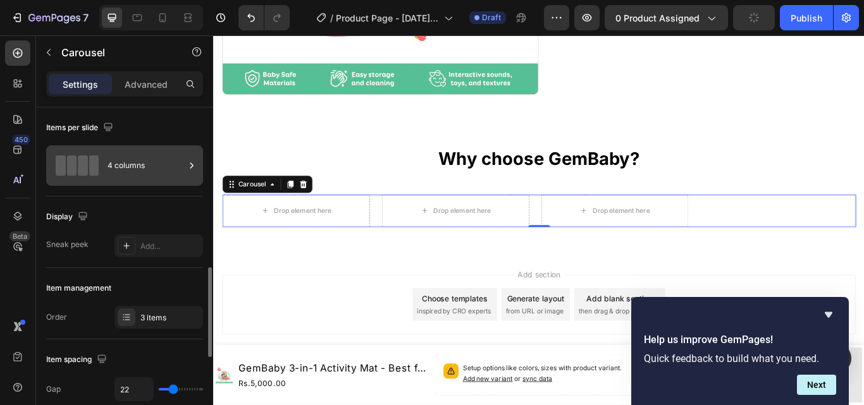
scroll to position [126, 0]
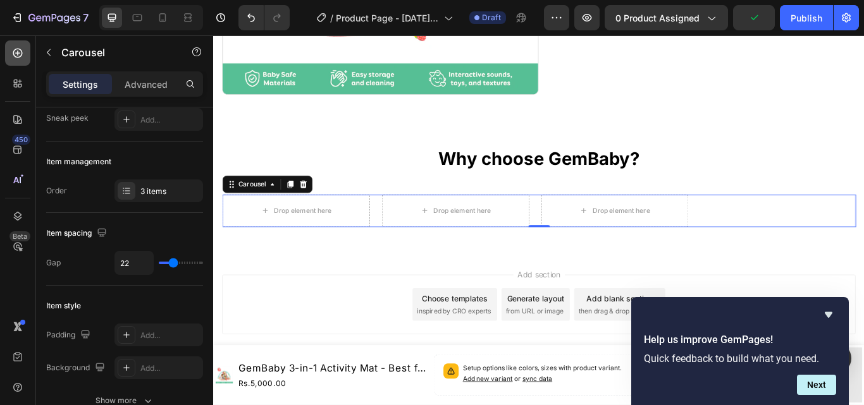
click at [17, 54] on icon at bounding box center [17, 53] width 13 height 13
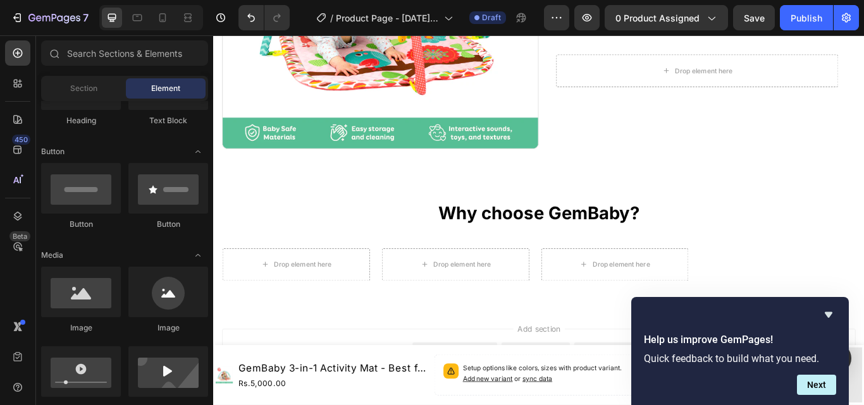
scroll to position [0, 0]
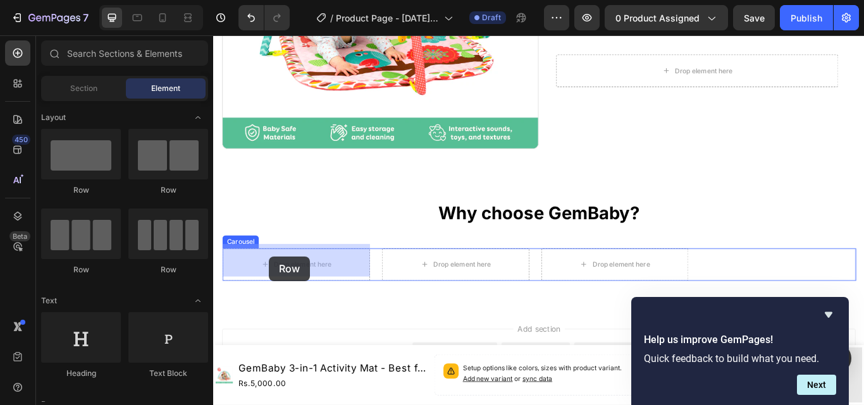
drag, startPoint x: 283, startPoint y: 194, endPoint x: 279, endPoint y: 293, distance: 99.3
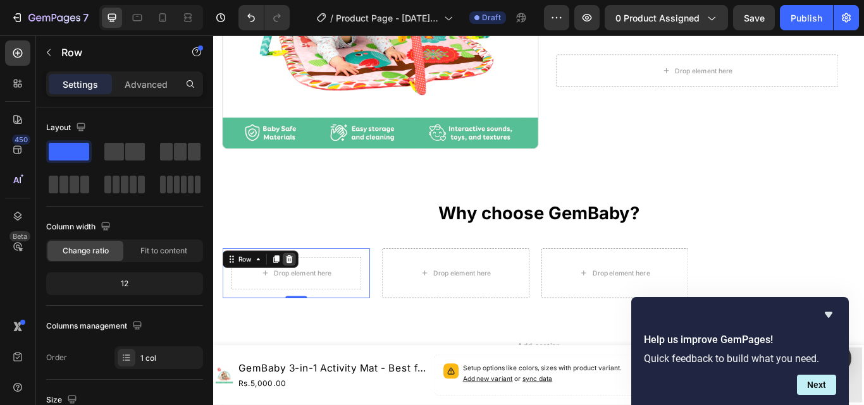
click at [304, 292] on icon at bounding box center [301, 297] width 10 height 10
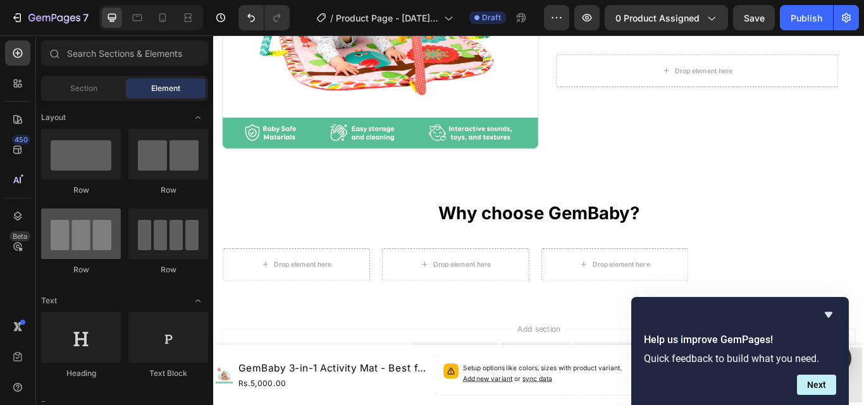
scroll to position [63, 0]
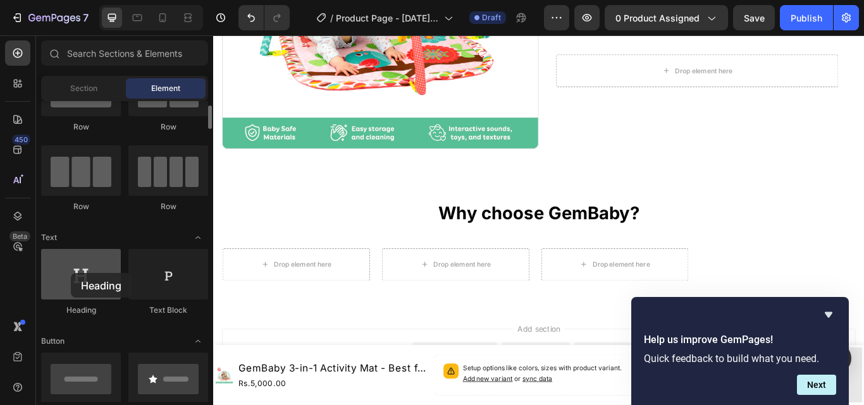
drag, startPoint x: 75, startPoint y: 283, endPoint x: 71, endPoint y: 273, distance: 10.8
click at [71, 273] on div at bounding box center [81, 274] width 80 height 51
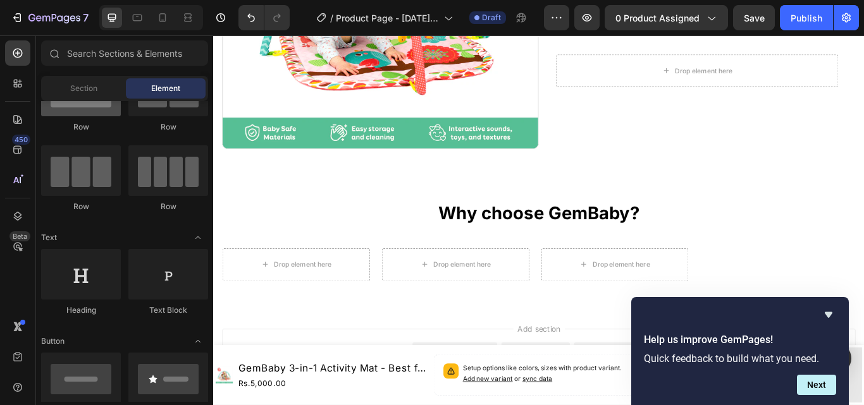
scroll to position [0, 0]
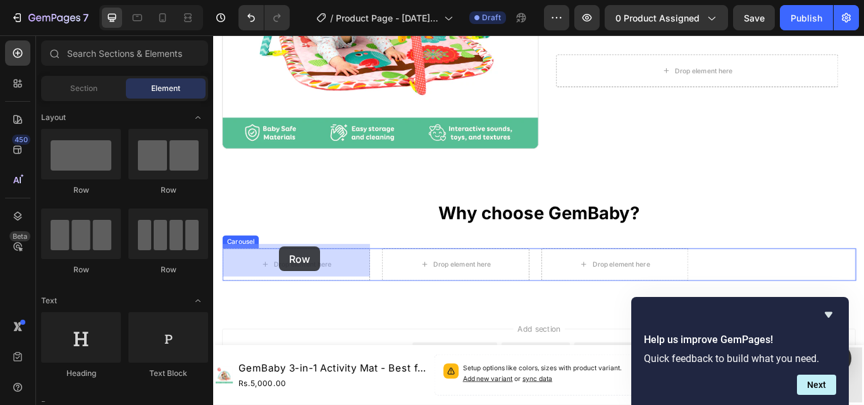
drag, startPoint x: 300, startPoint y: 193, endPoint x: 290, endPoint y: 282, distance: 89.1
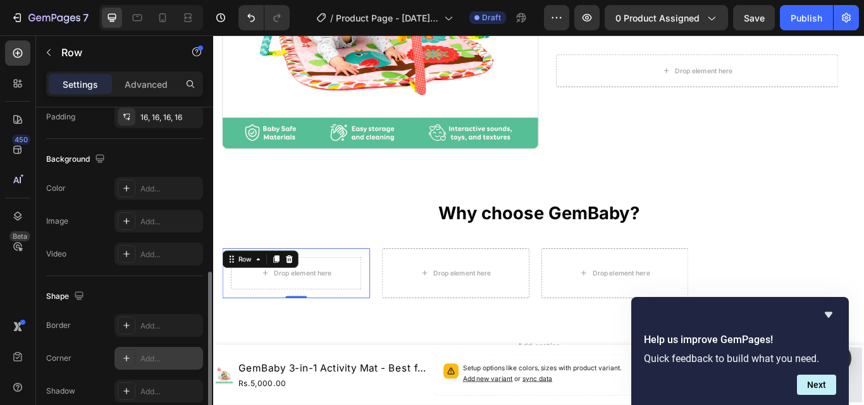
scroll to position [437, 0]
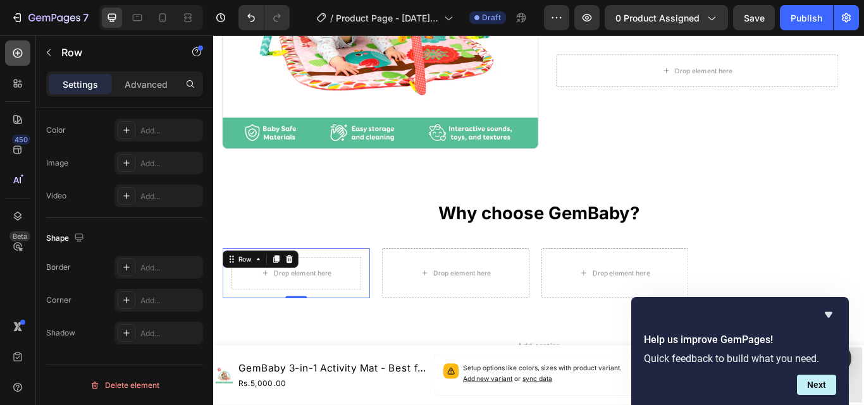
click at [16, 48] on icon at bounding box center [17, 53] width 13 height 13
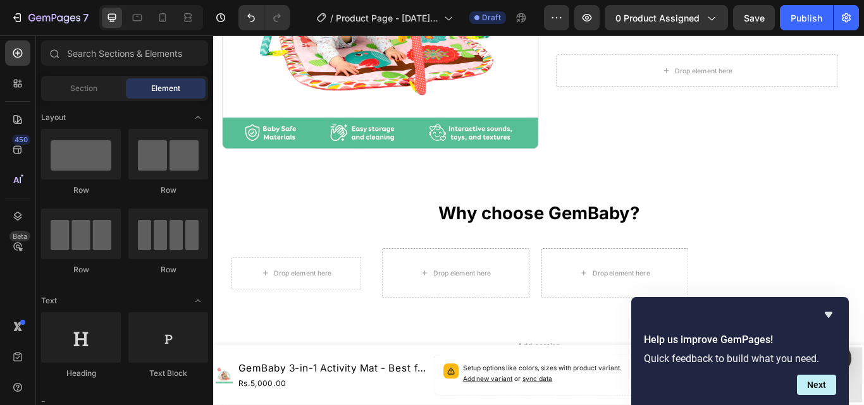
scroll to position [253, 0]
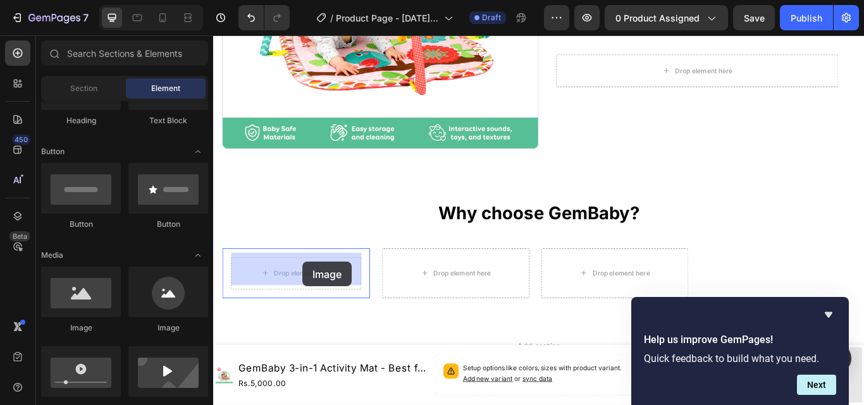
drag, startPoint x: 279, startPoint y: 334, endPoint x: 317, endPoint y: 300, distance: 51.0
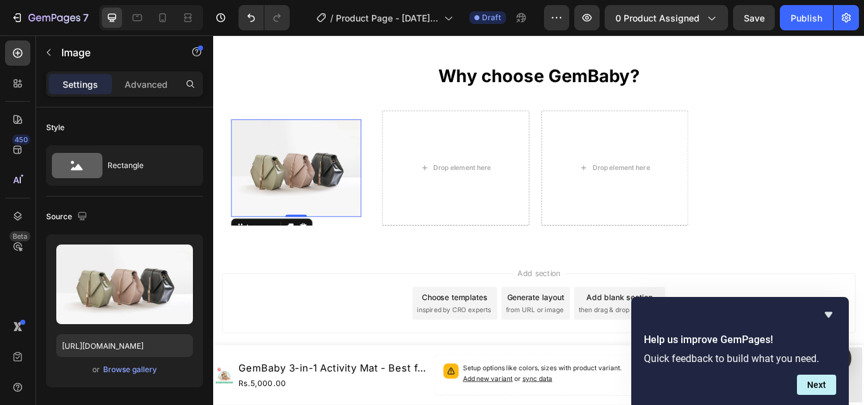
scroll to position [451, 0]
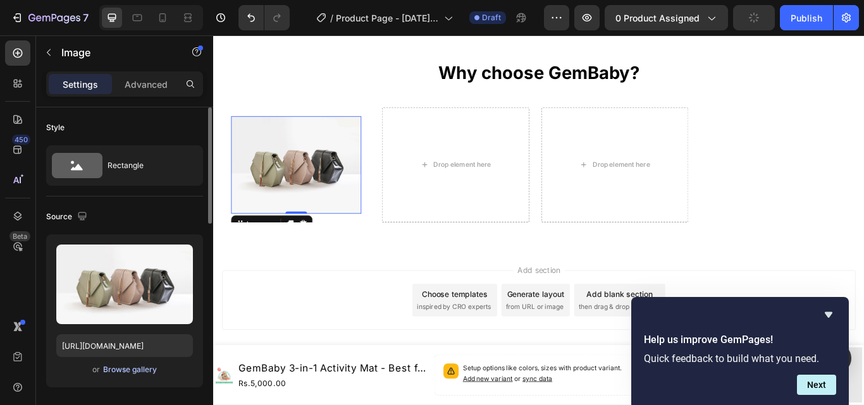
click at [126, 367] on div "Browse gallery" at bounding box center [130, 369] width 54 height 11
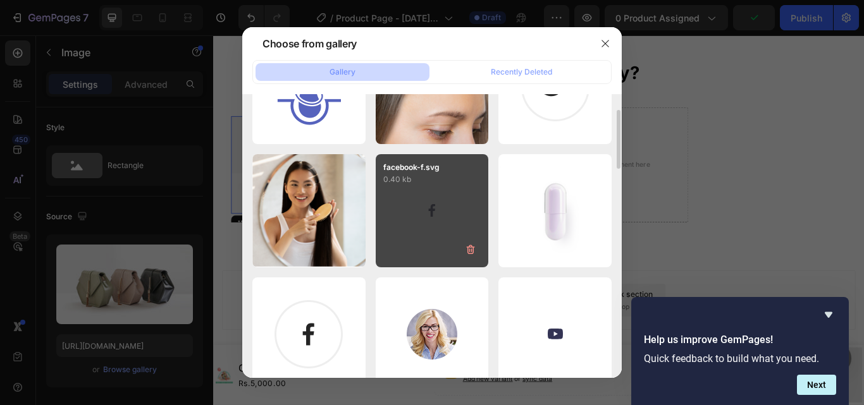
scroll to position [379, 0]
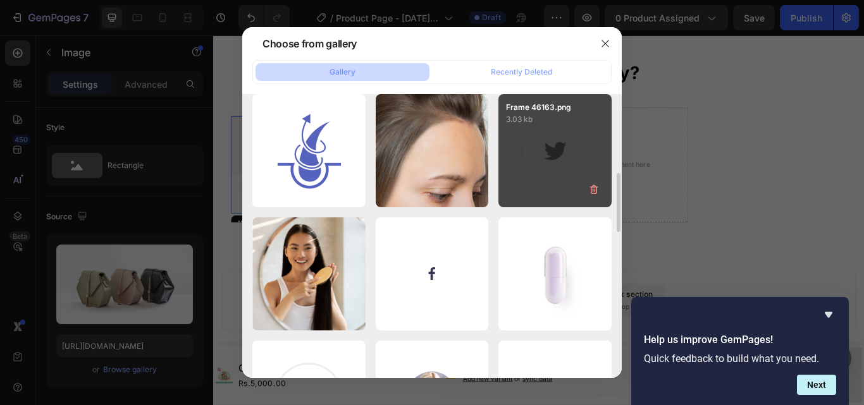
click at [539, 174] on div "Frame 46163.png 3.03 kb" at bounding box center [554, 150] width 113 height 113
type input "[URL][DOMAIN_NAME]"
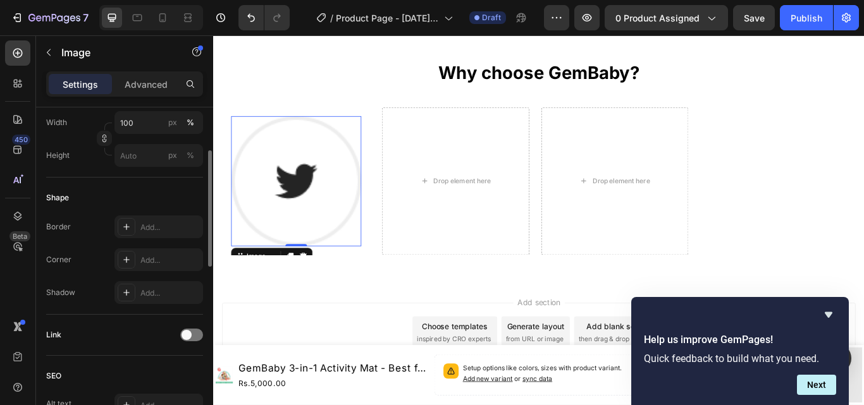
scroll to position [305, 0]
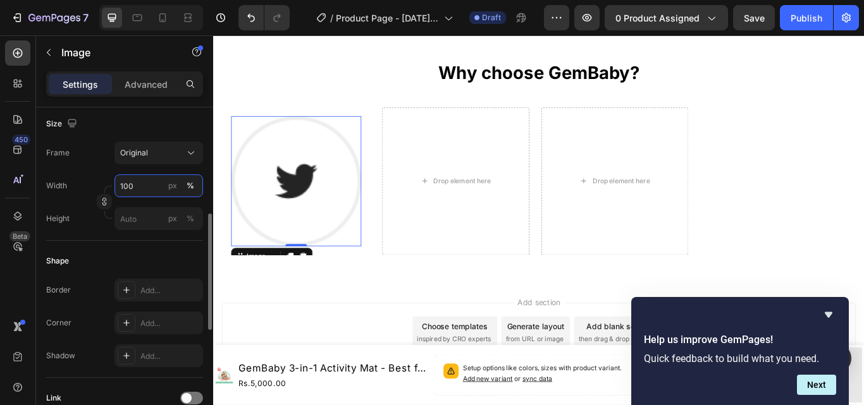
click at [138, 185] on input "100" at bounding box center [158, 185] width 89 height 23
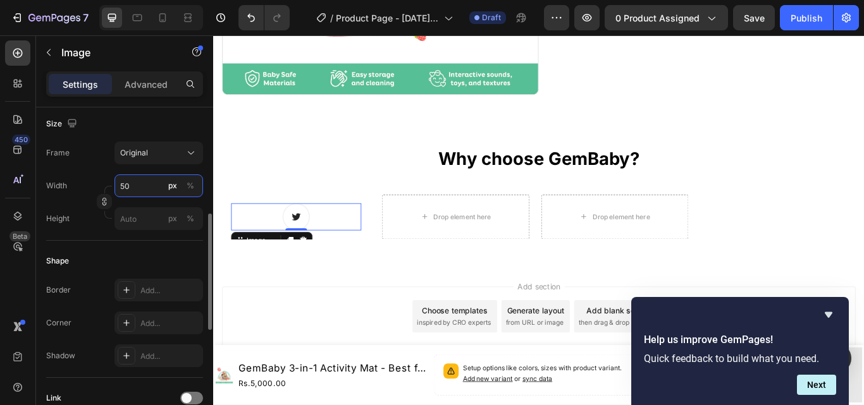
scroll to position [369, 0]
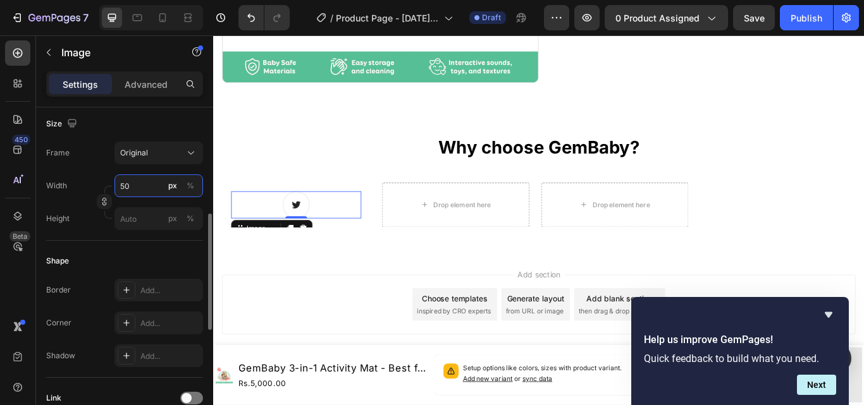
type input "5"
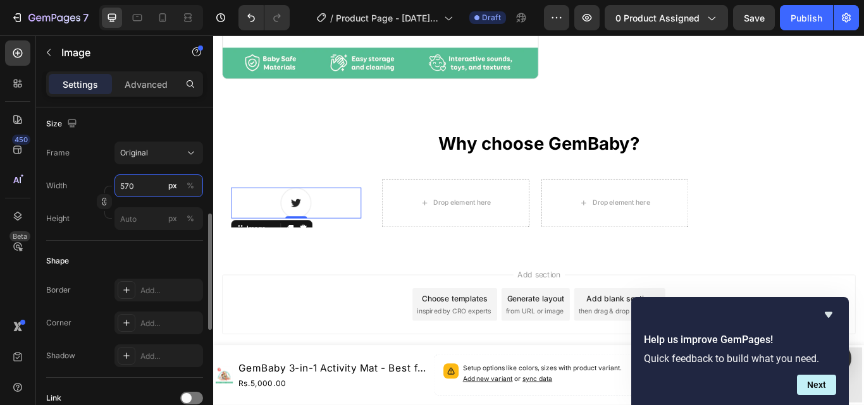
scroll to position [451, 0]
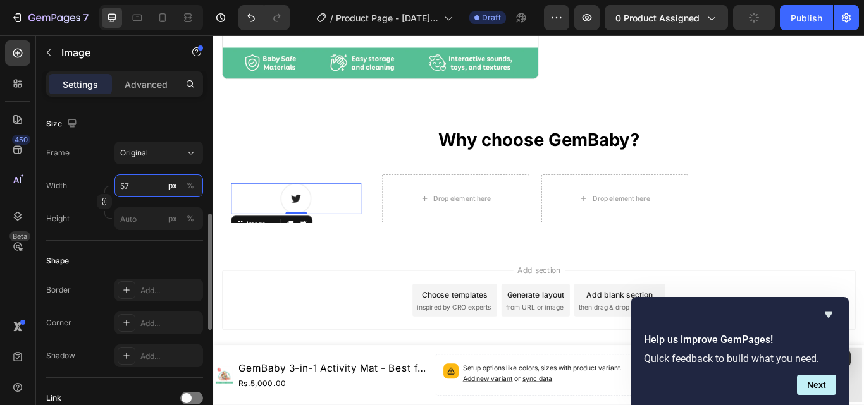
type input "5"
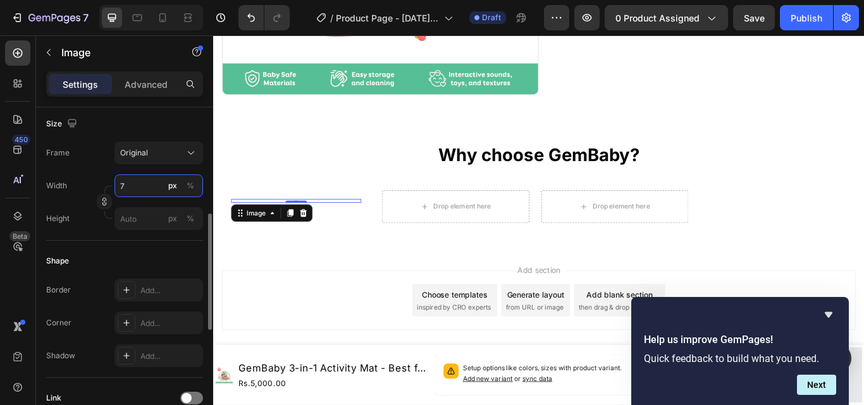
type input "70"
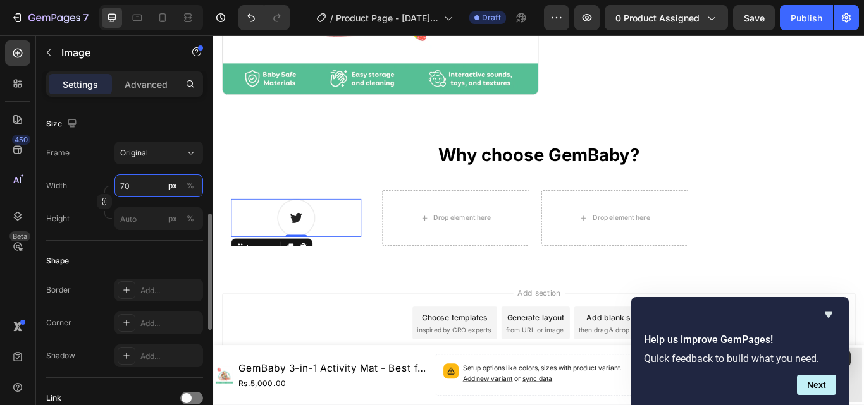
scroll to position [382, 0]
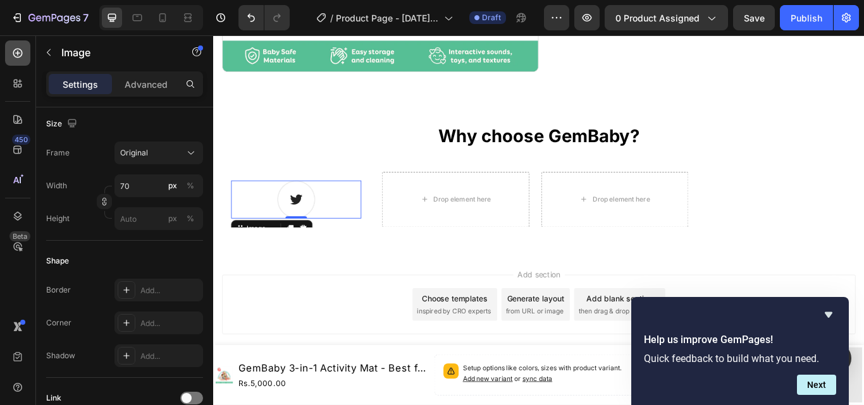
click at [16, 53] on icon at bounding box center [17, 53] width 5 height 5
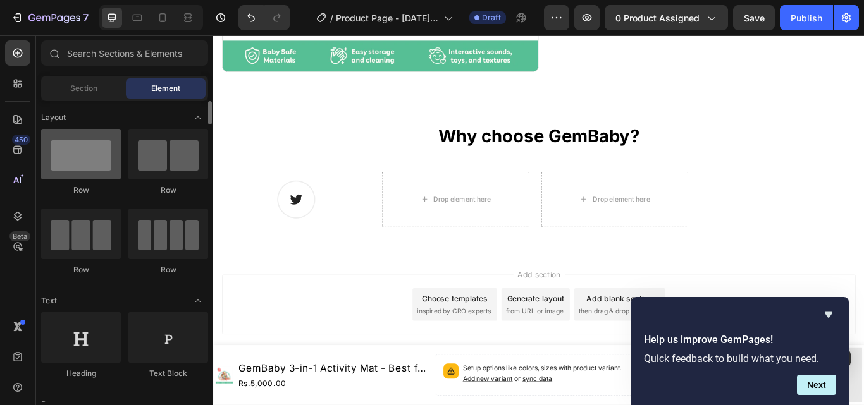
scroll to position [126, 0]
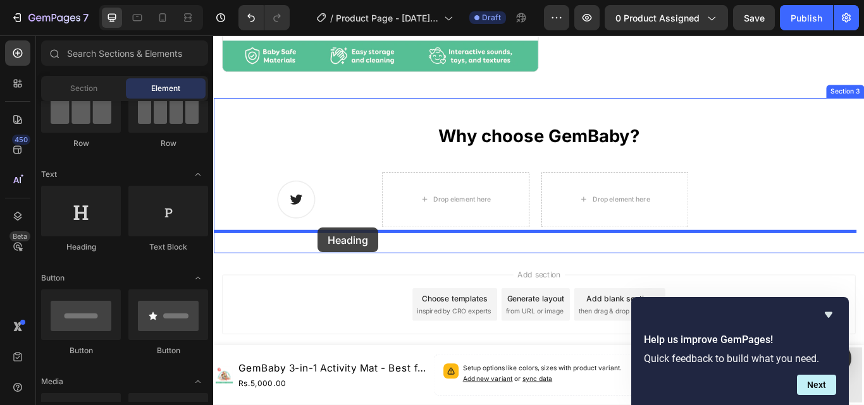
drag, startPoint x: 302, startPoint y: 258, endPoint x: 335, endPoint y: 260, distance: 32.9
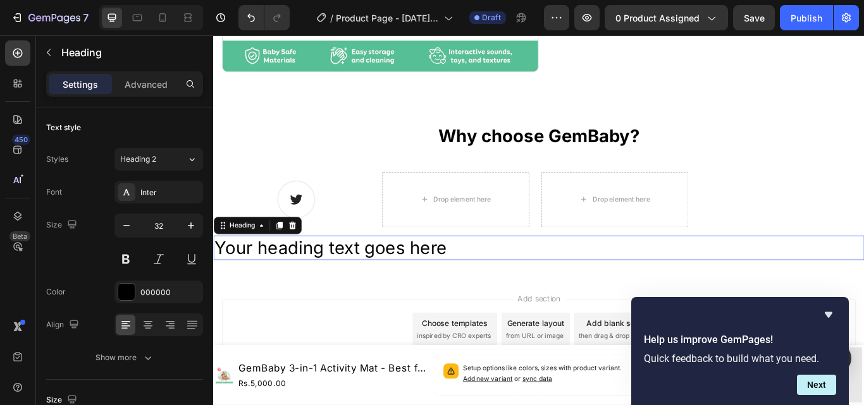
scroll to position [411, 0]
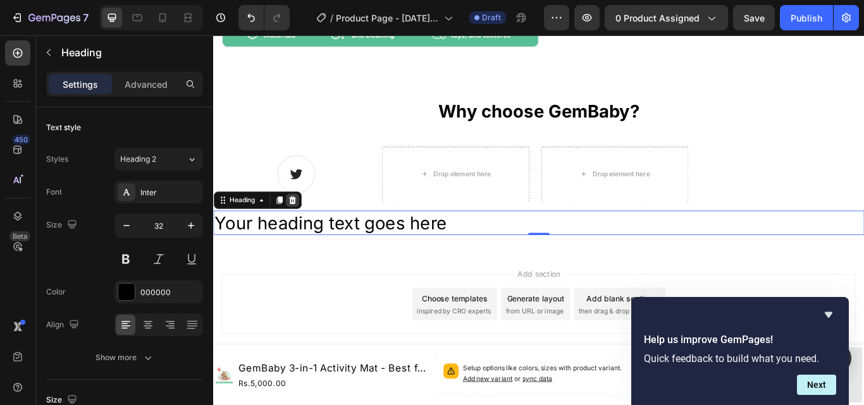
click at [307, 223] on icon at bounding box center [305, 227] width 8 height 9
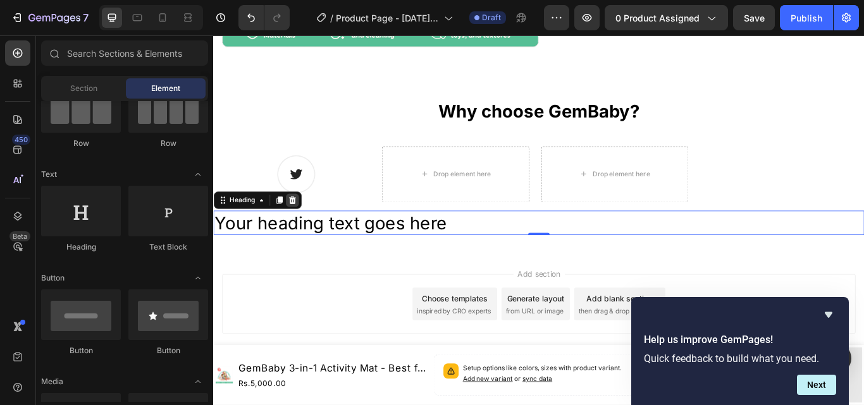
scroll to position [382, 0]
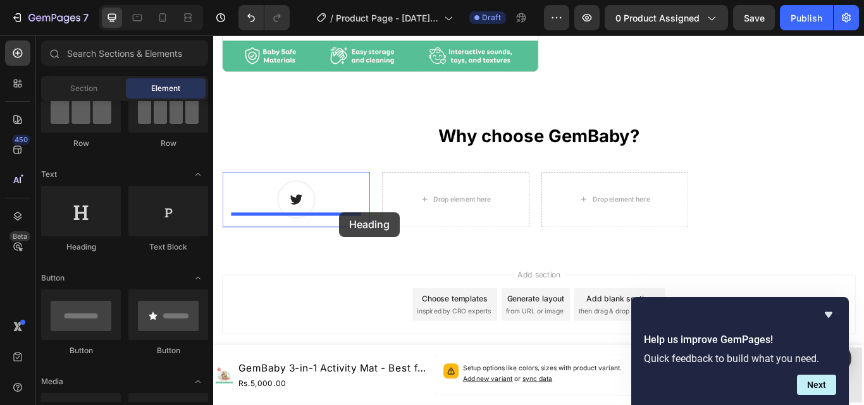
drag, startPoint x: 285, startPoint y: 251, endPoint x: 360, endPoint y: 241, distance: 75.2
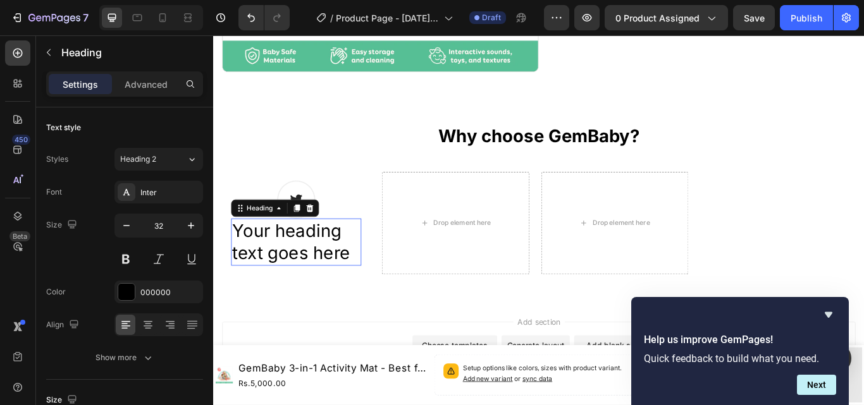
scroll to position [437, 0]
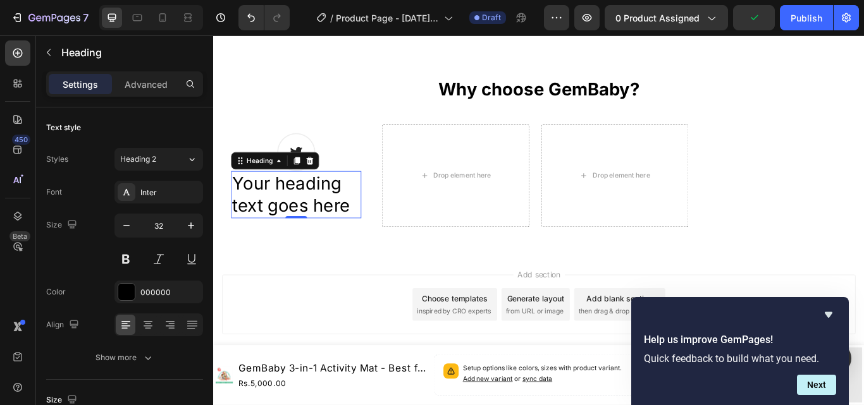
click at [324, 212] on h2 "Your heading text goes here" at bounding box center [309, 221] width 152 height 55
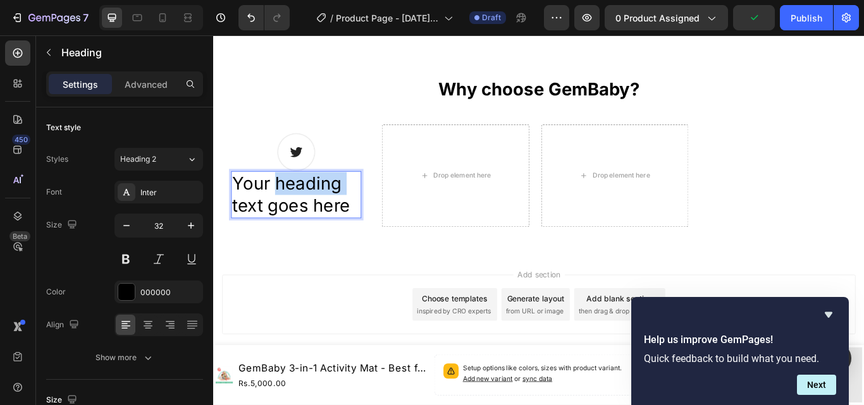
click at [324, 212] on p "Your heading text goes here" at bounding box center [309, 221] width 149 height 52
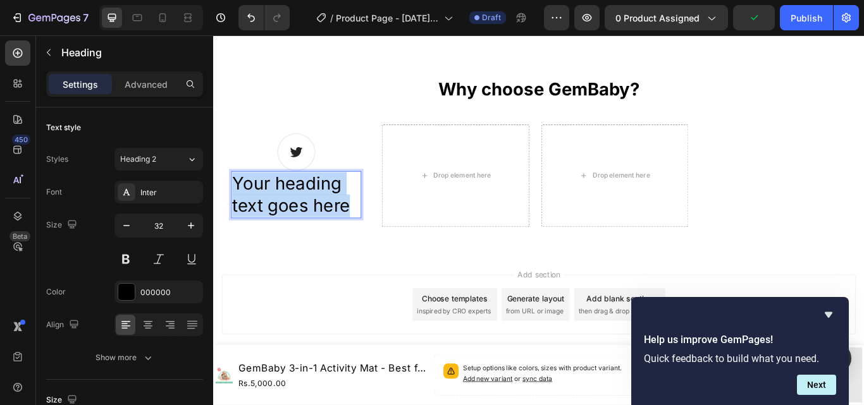
click at [324, 212] on p "Your heading text goes here" at bounding box center [309, 221] width 149 height 52
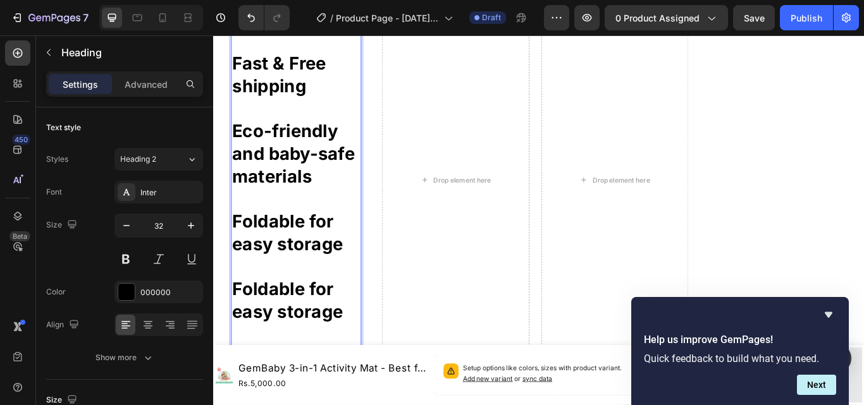
scroll to position [620, 0]
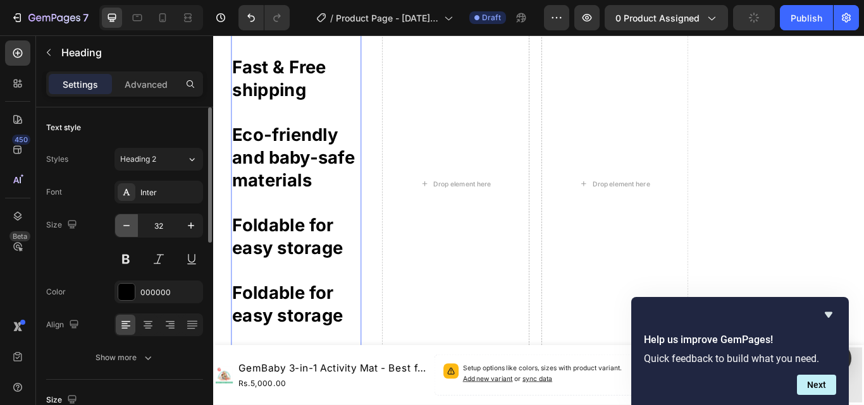
click at [128, 223] on icon "button" at bounding box center [126, 225] width 13 height 13
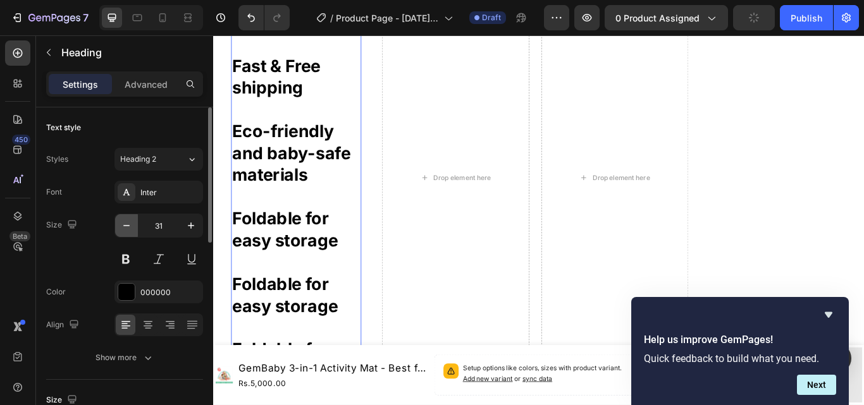
click at [128, 223] on icon "button" at bounding box center [126, 225] width 13 height 13
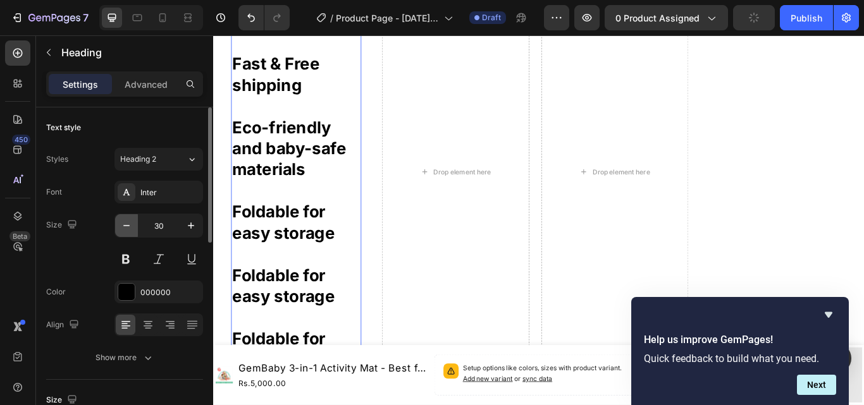
click at [128, 223] on icon "button" at bounding box center [126, 225] width 13 height 13
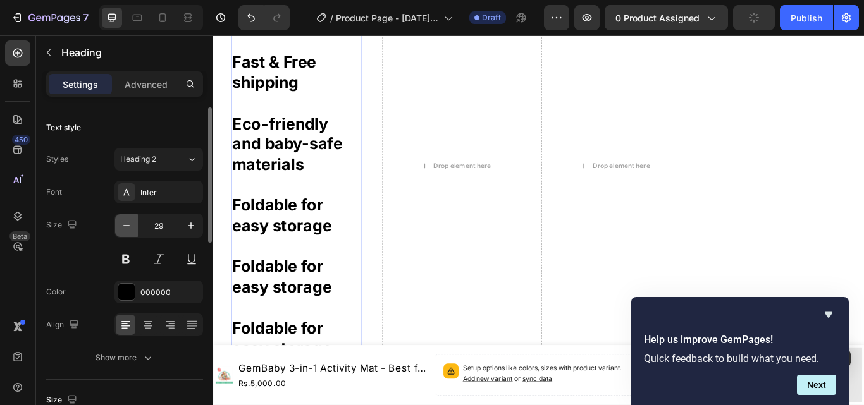
click at [128, 223] on icon "button" at bounding box center [126, 225] width 13 height 13
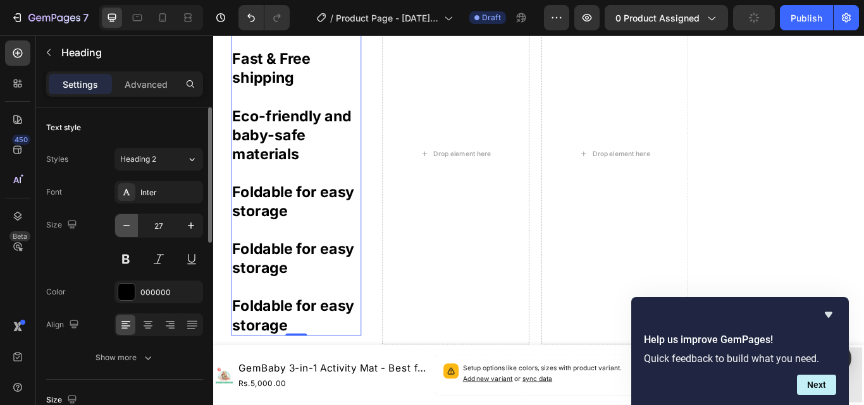
click at [128, 223] on icon "button" at bounding box center [126, 225] width 13 height 13
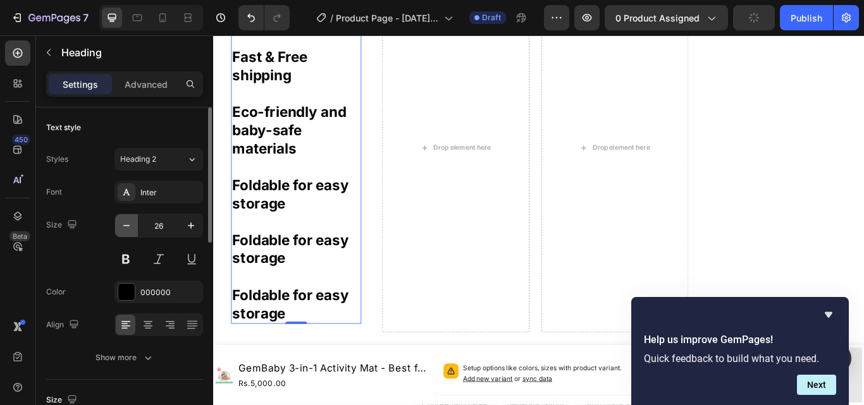
click at [128, 223] on icon "button" at bounding box center [126, 225] width 13 height 13
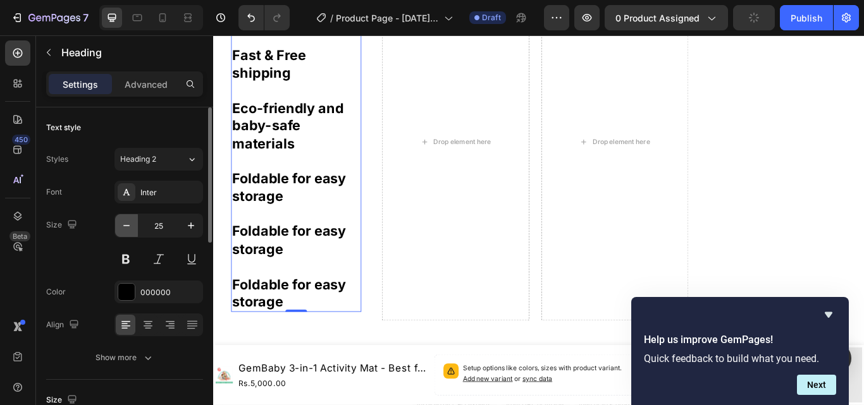
click at [128, 223] on icon "button" at bounding box center [126, 225] width 13 height 13
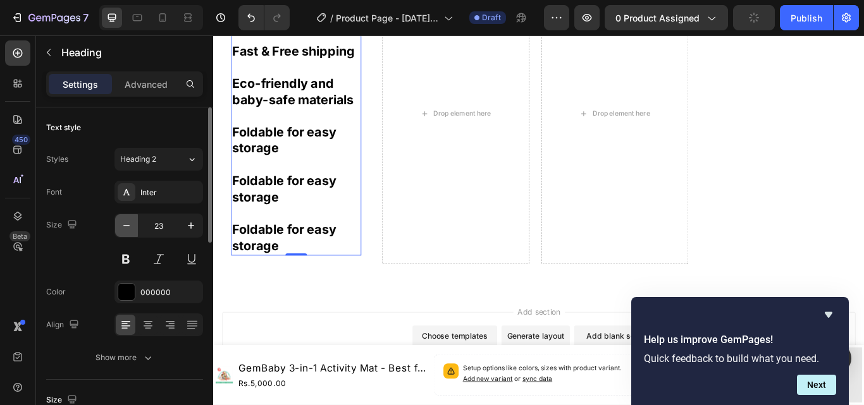
click at [128, 223] on icon "button" at bounding box center [126, 225] width 13 height 13
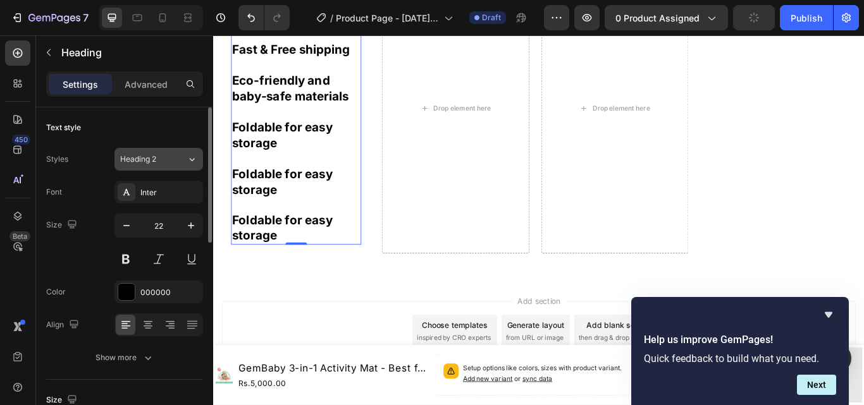
click at [171, 155] on div "Heading 2" at bounding box center [145, 159] width 51 height 11
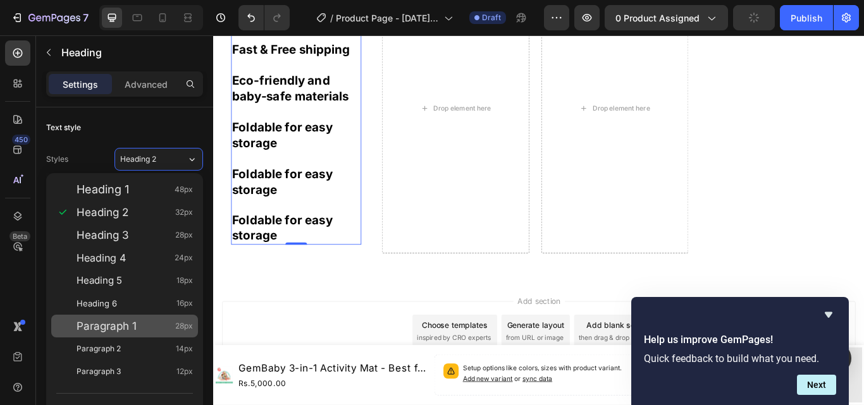
click at [135, 322] on span "Paragraph 1" at bounding box center [106, 326] width 60 height 13
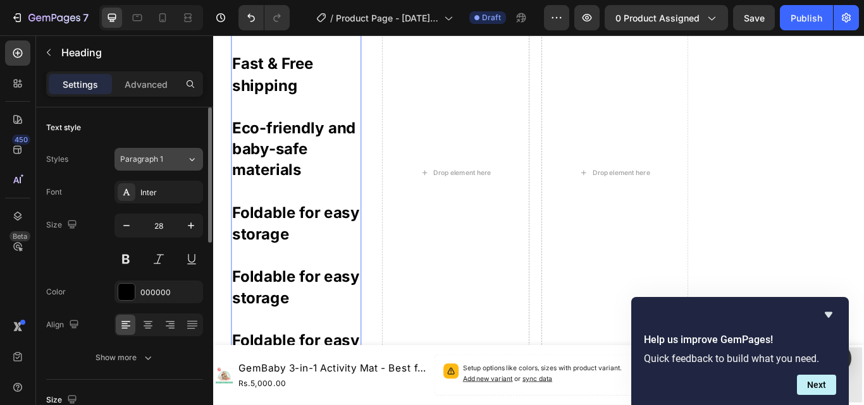
click at [171, 162] on div "Paragraph 1" at bounding box center [153, 159] width 66 height 11
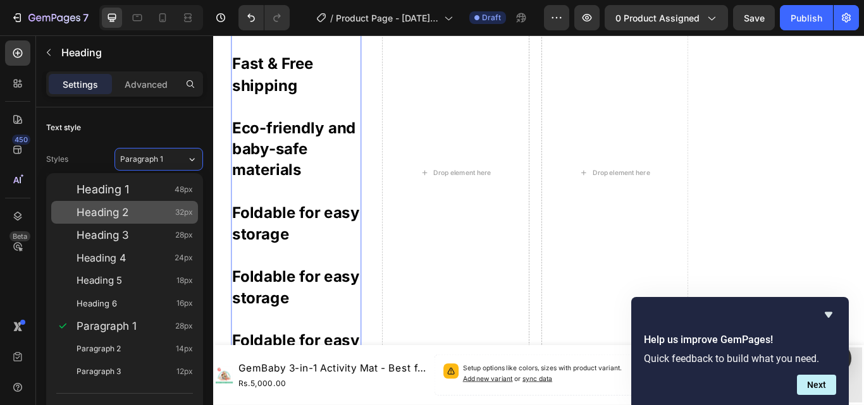
click at [164, 212] on div "Heading 2 32px" at bounding box center [134, 212] width 116 height 13
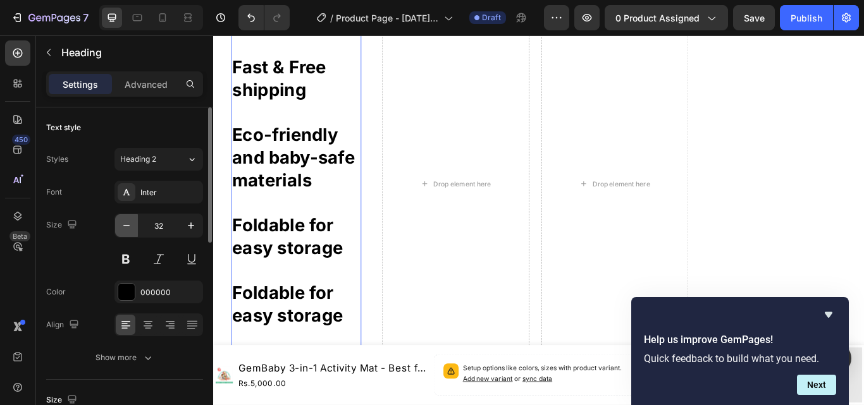
click at [129, 226] on icon "button" at bounding box center [126, 225] width 13 height 13
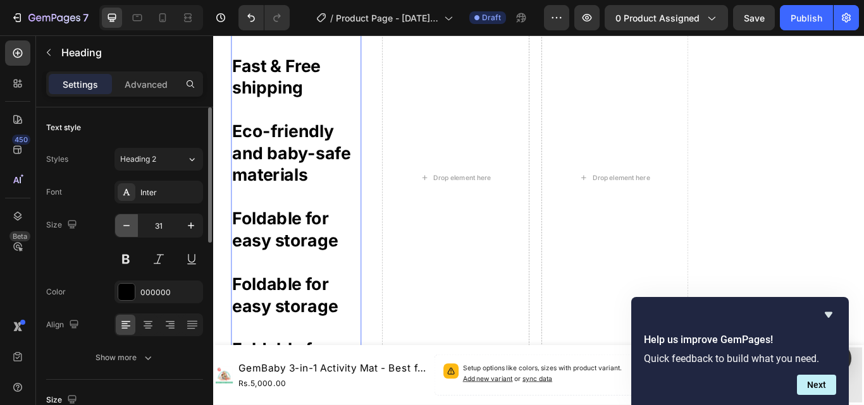
click at [129, 226] on icon "button" at bounding box center [126, 225] width 13 height 13
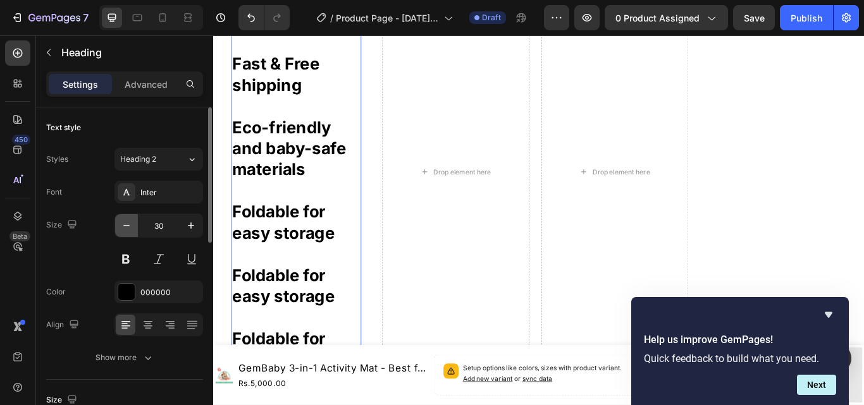
click at [129, 226] on icon "button" at bounding box center [126, 225] width 13 height 13
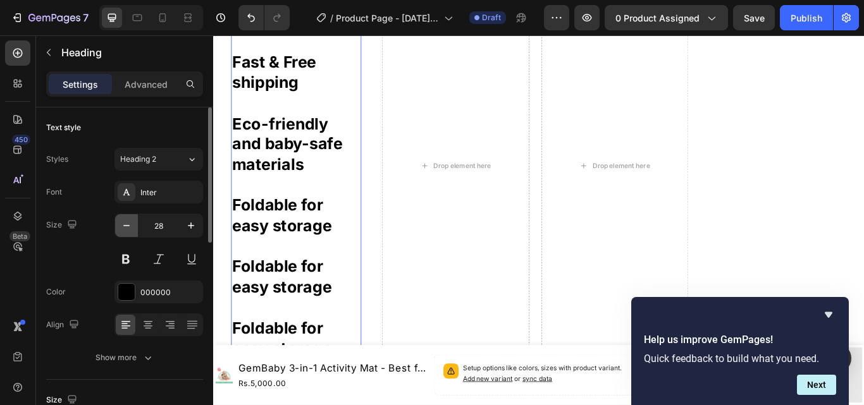
click at [129, 226] on icon "button" at bounding box center [126, 225] width 13 height 13
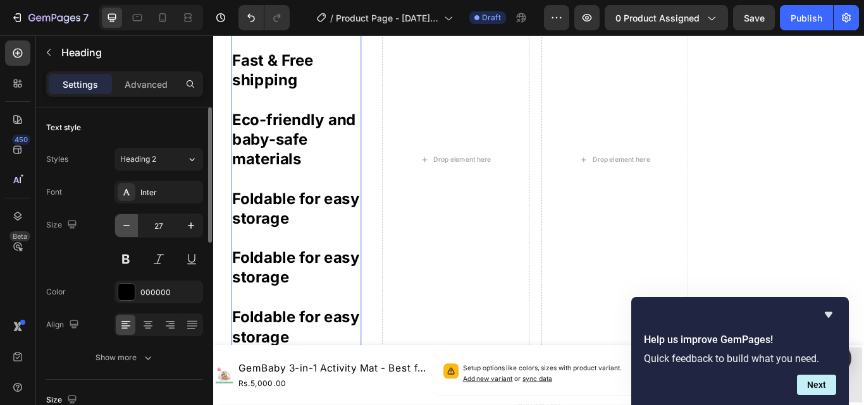
click at [129, 226] on icon "button" at bounding box center [126, 225] width 13 height 13
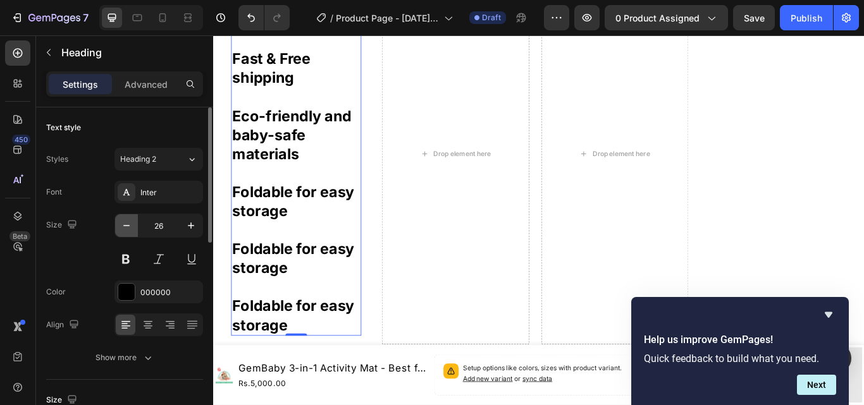
click at [129, 226] on icon "button" at bounding box center [126, 225] width 13 height 13
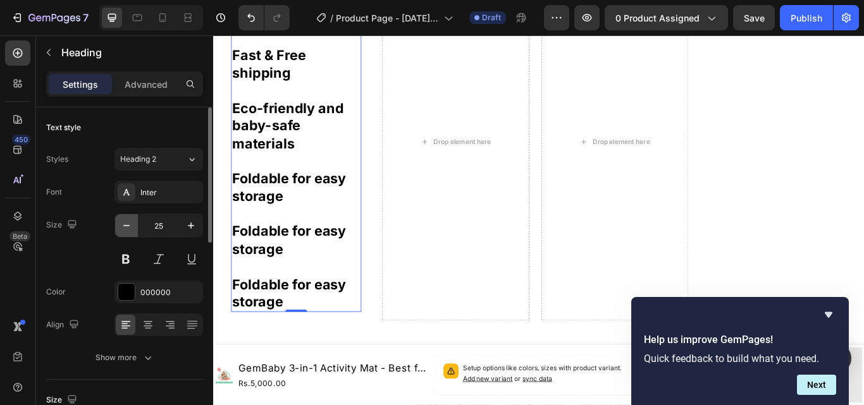
click at [129, 226] on icon "button" at bounding box center [126, 225] width 13 height 13
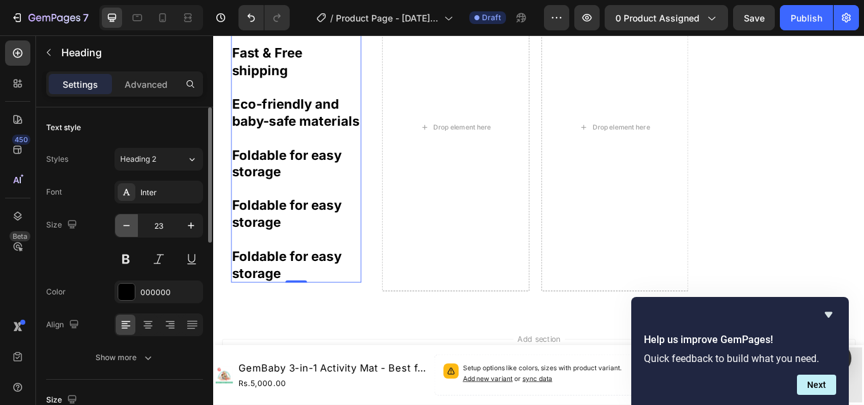
click at [129, 226] on icon "button" at bounding box center [126, 225] width 13 height 13
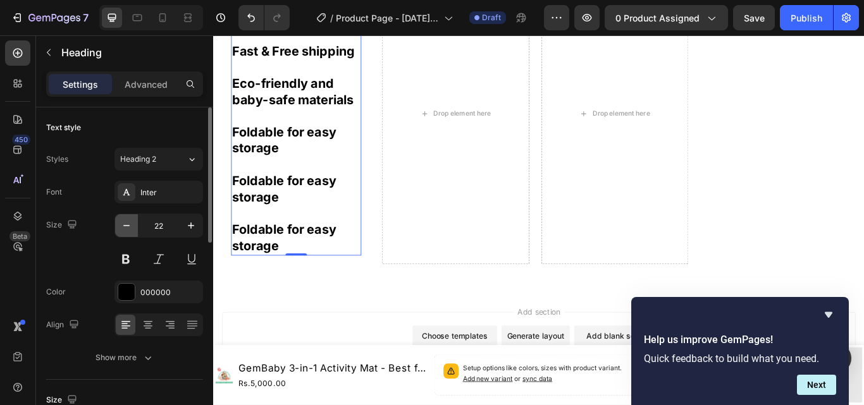
click at [129, 226] on icon "button" at bounding box center [126, 225] width 13 height 13
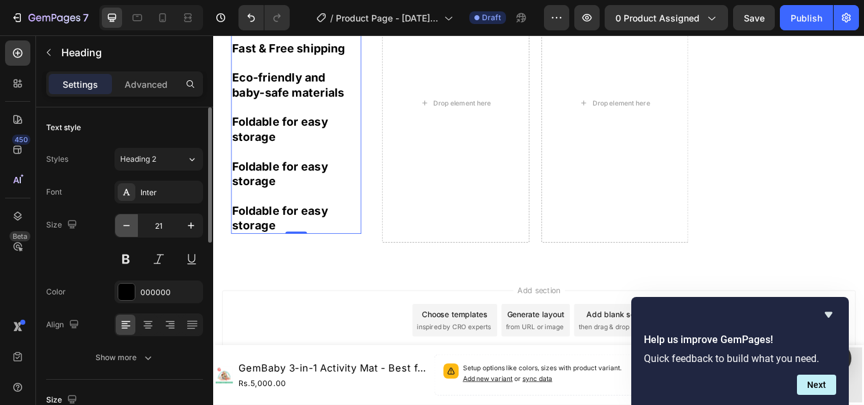
click at [129, 226] on icon "button" at bounding box center [126, 225] width 13 height 13
type input "20"
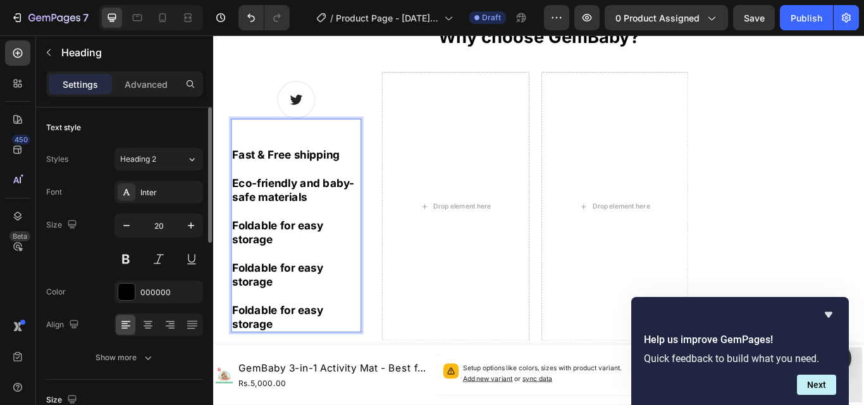
scroll to position [63, 0]
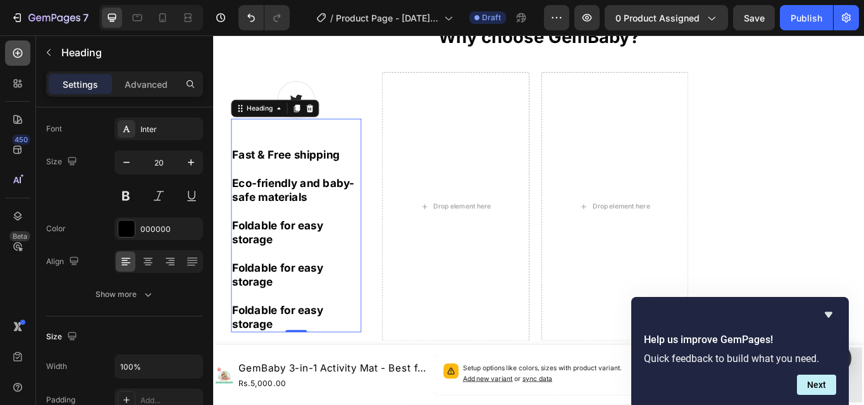
click at [18, 53] on icon at bounding box center [17, 53] width 5 height 5
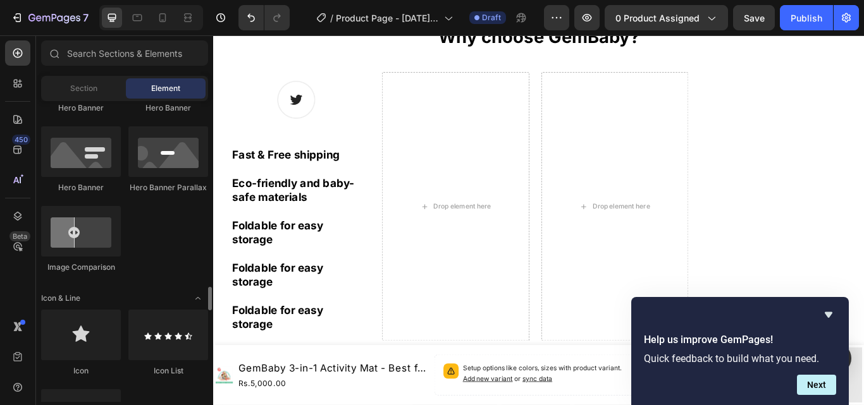
scroll to position [759, 0]
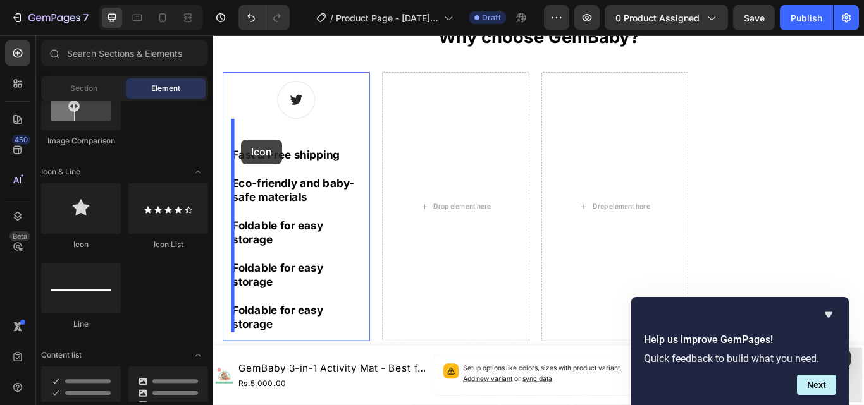
drag, startPoint x: 316, startPoint y: 249, endPoint x: 245, endPoint y: 157, distance: 116.3
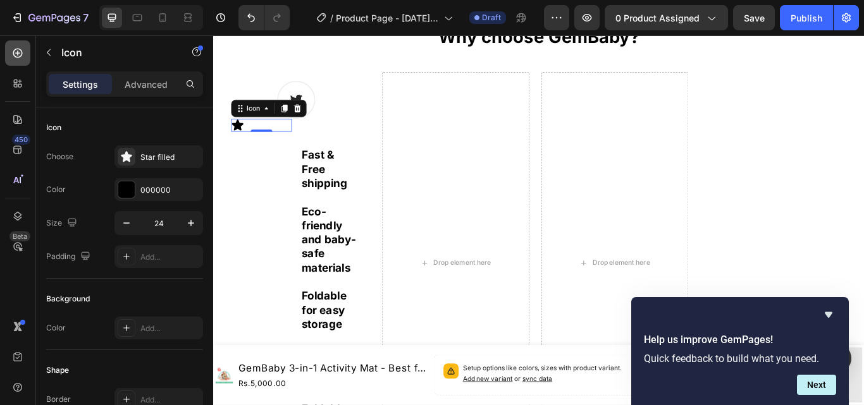
click at [21, 52] on icon at bounding box center [17, 53] width 13 height 13
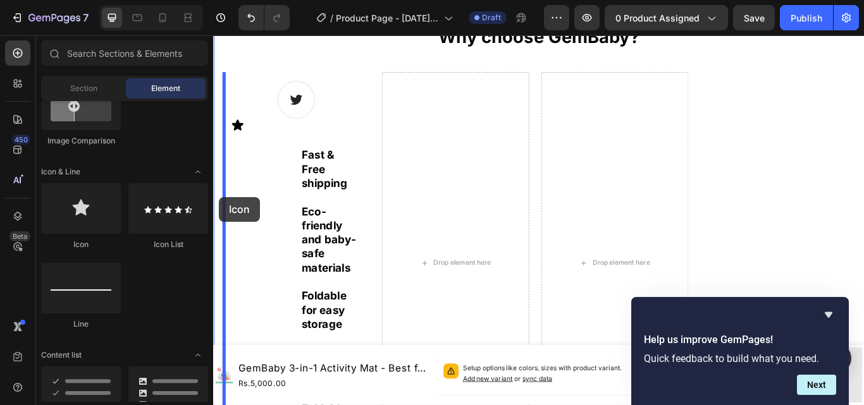
drag, startPoint x: 285, startPoint y: 253, endPoint x: 223, endPoint y: 223, distance: 69.0
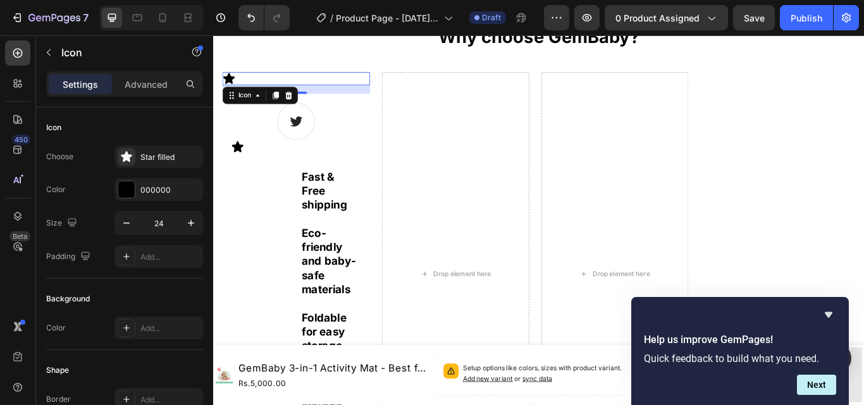
click at [253, 83] on div "Icon 16" at bounding box center [309, 85] width 172 height 15
click at [298, 102] on icon at bounding box center [300, 105] width 8 height 9
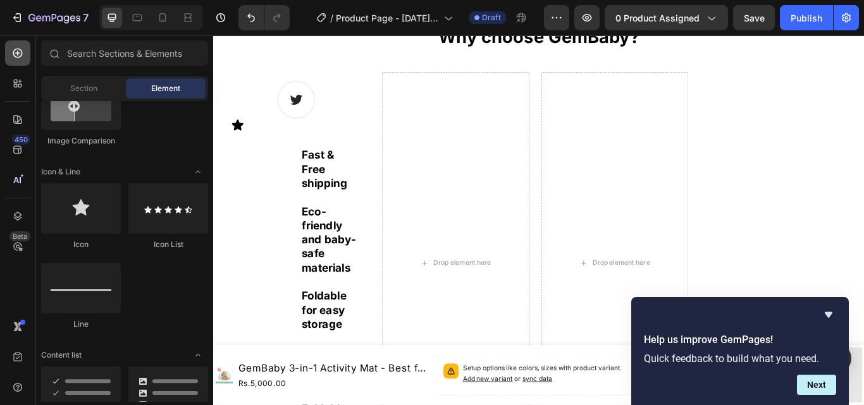
click at [20, 49] on icon at bounding box center [17, 53] width 13 height 13
drag, startPoint x: 284, startPoint y: 245, endPoint x: 299, endPoint y: 247, distance: 15.4
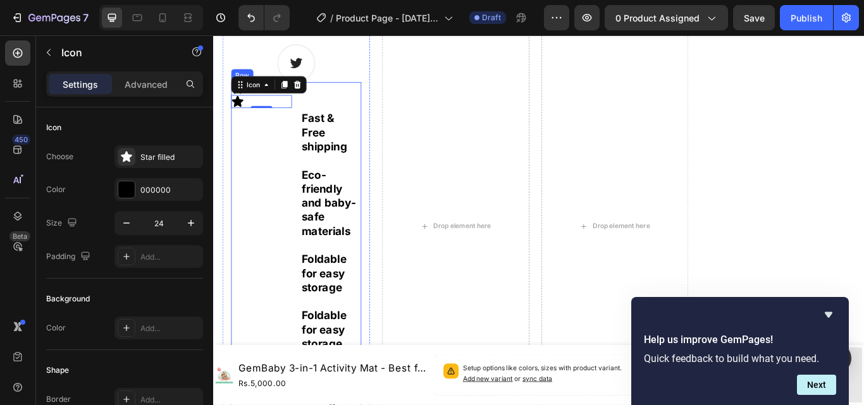
scroll to position [493, 0]
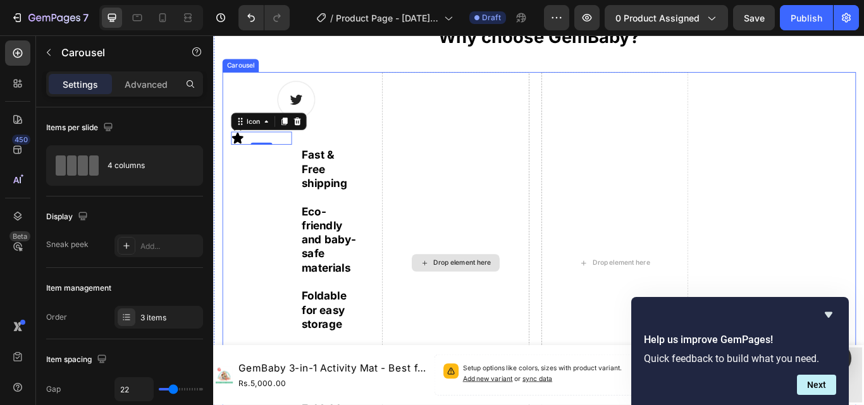
click at [446, 149] on div "Drop element here" at bounding box center [495, 300] width 172 height 445
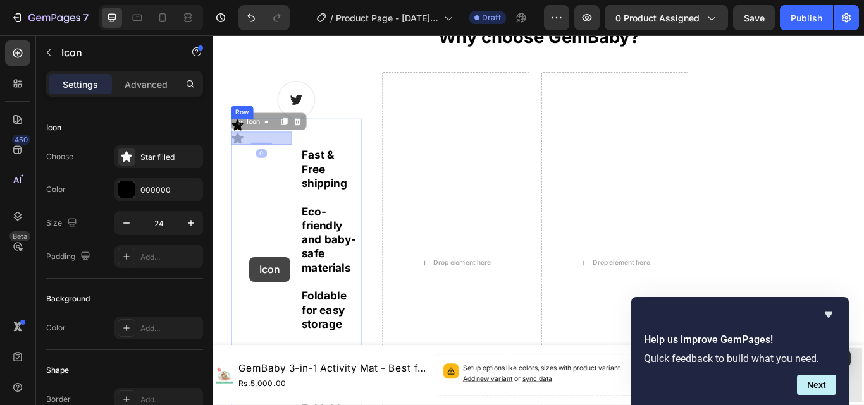
drag, startPoint x: 239, startPoint y: 157, endPoint x: 255, endPoint y: 294, distance: 137.5
click at [255, 294] on div "Header Product Images GemBaby 3-in-1 Activity Mat - Best for your Baby Product …" at bounding box center [592, 139] width 759 height 1194
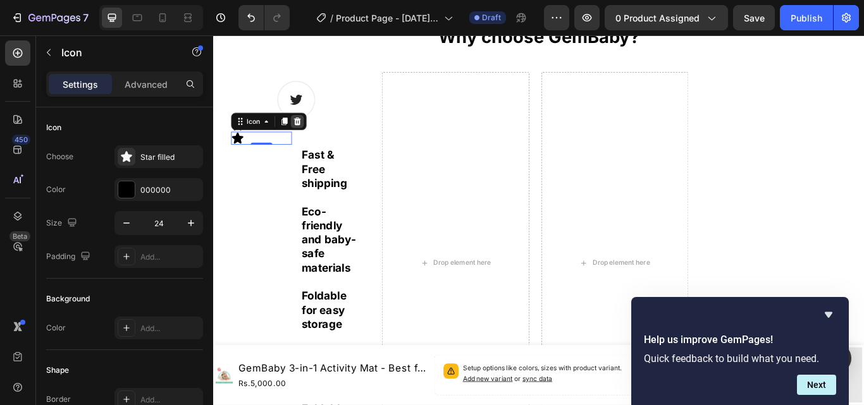
click at [313, 137] on icon at bounding box center [311, 135] width 8 height 9
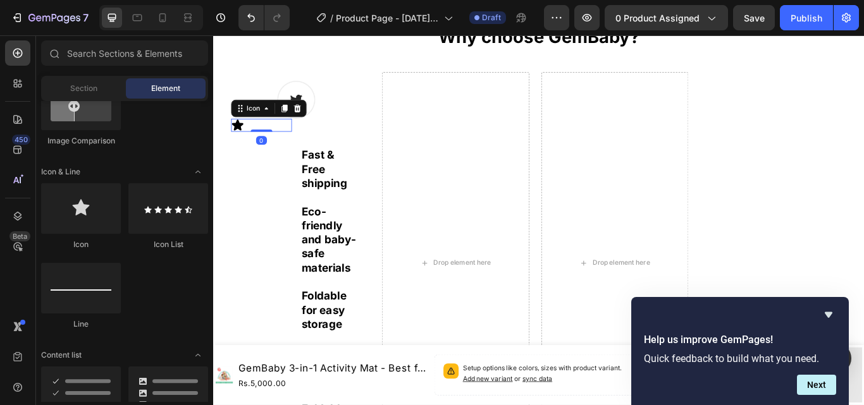
click at [247, 140] on icon at bounding box center [240, 140] width 15 height 15
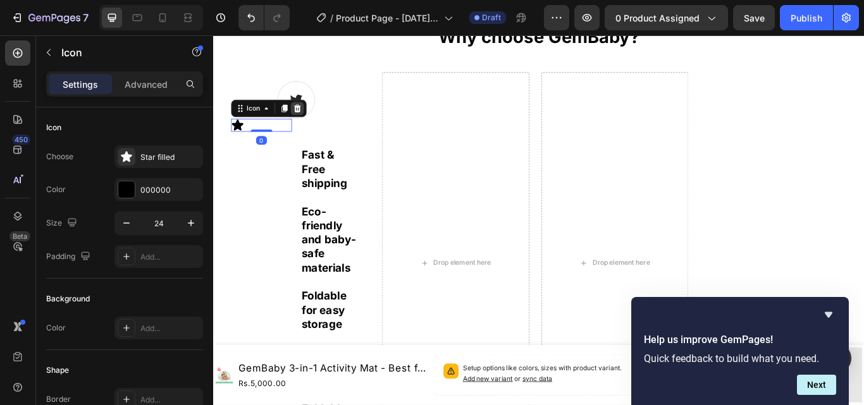
click at [312, 123] on icon at bounding box center [311, 120] width 8 height 9
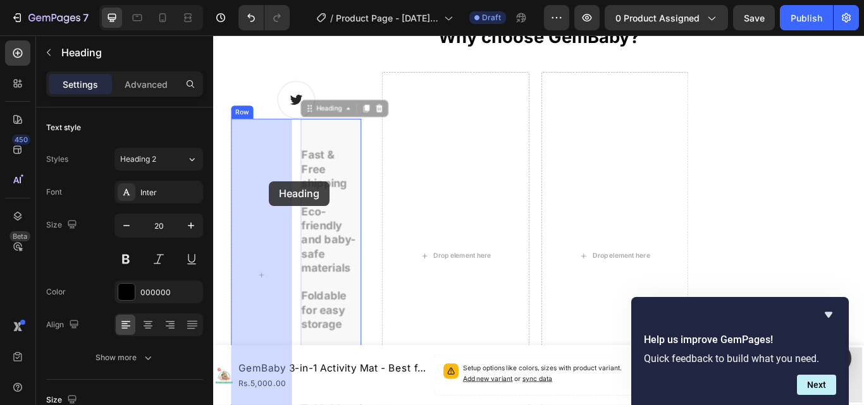
drag, startPoint x: 316, startPoint y: 203, endPoint x: 278, endPoint y: 205, distance: 38.0
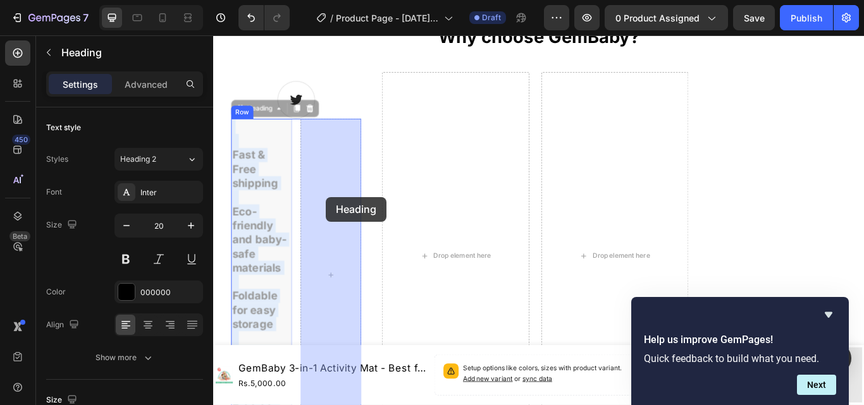
drag, startPoint x: 274, startPoint y: 216, endPoint x: 345, endPoint y: 224, distance: 71.3
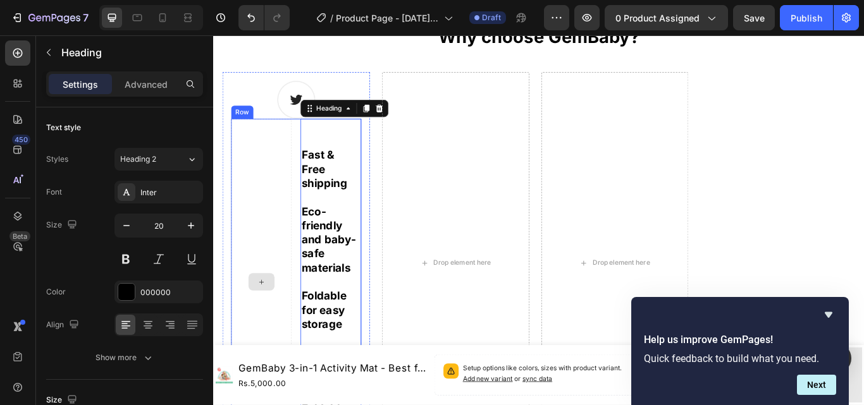
click at [270, 174] on div at bounding box center [268, 323] width 71 height 381
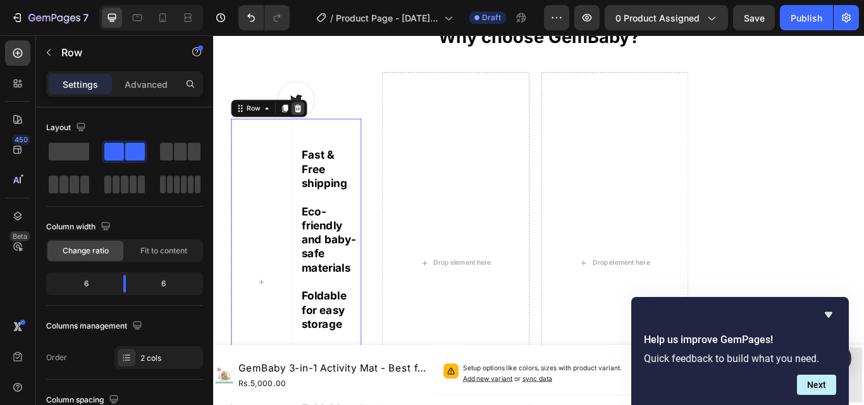
click at [311, 120] on icon at bounding box center [311, 120] width 8 height 9
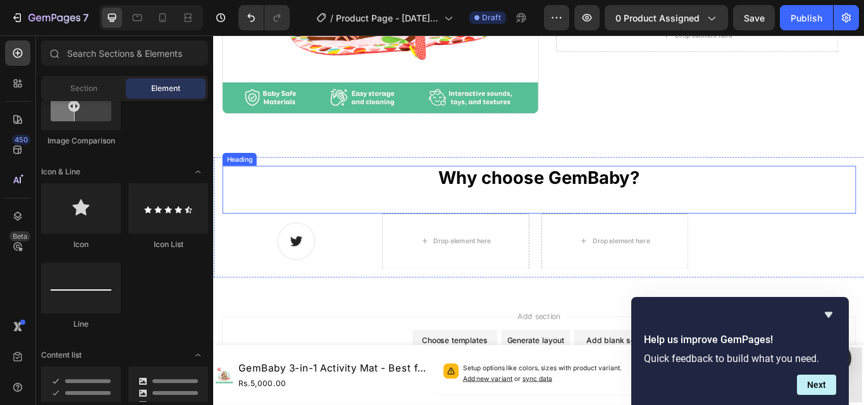
scroll to position [319, 0]
